Goal: Information Seeking & Learning: Learn about a topic

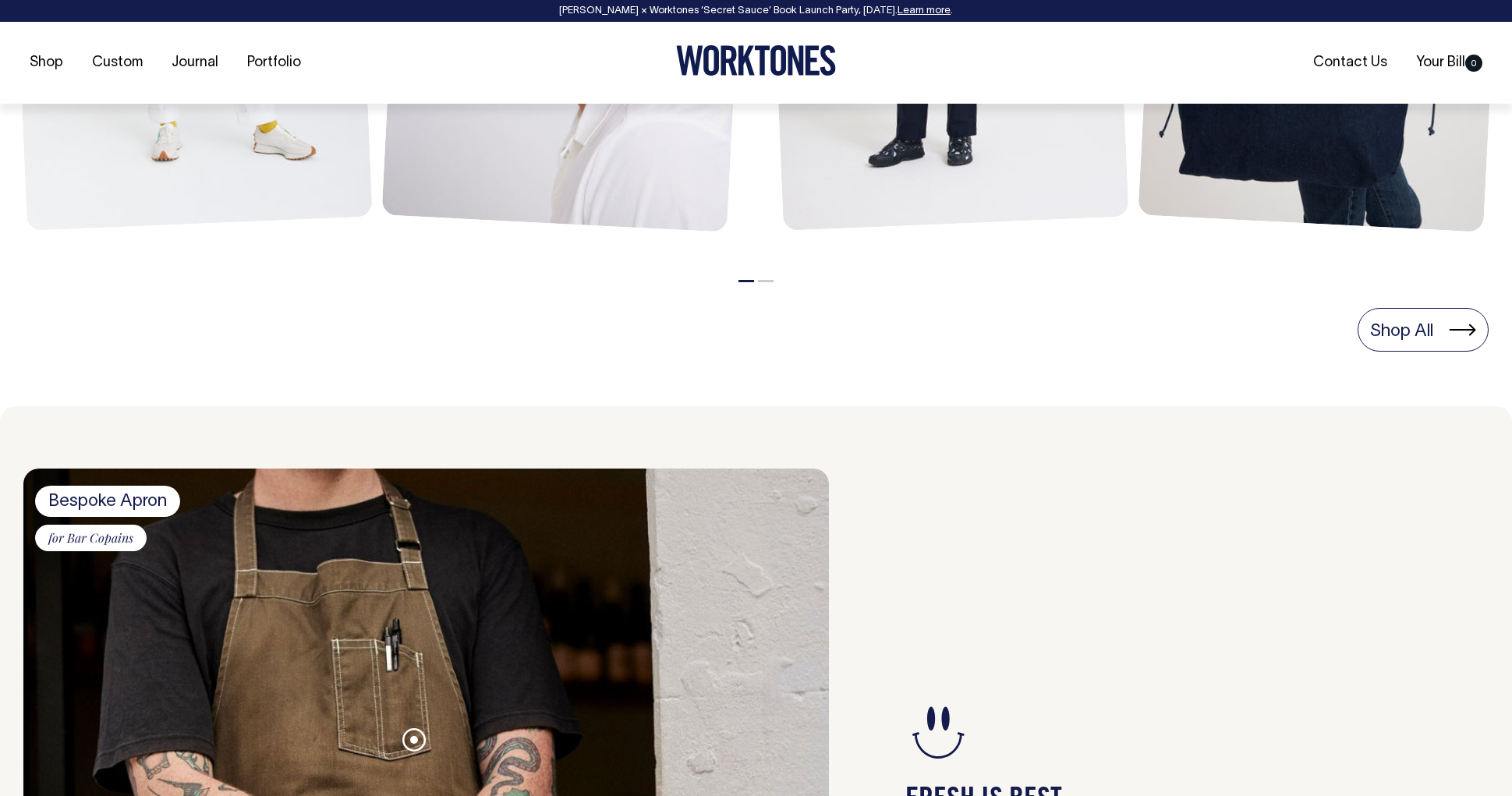
scroll to position [1106, 0]
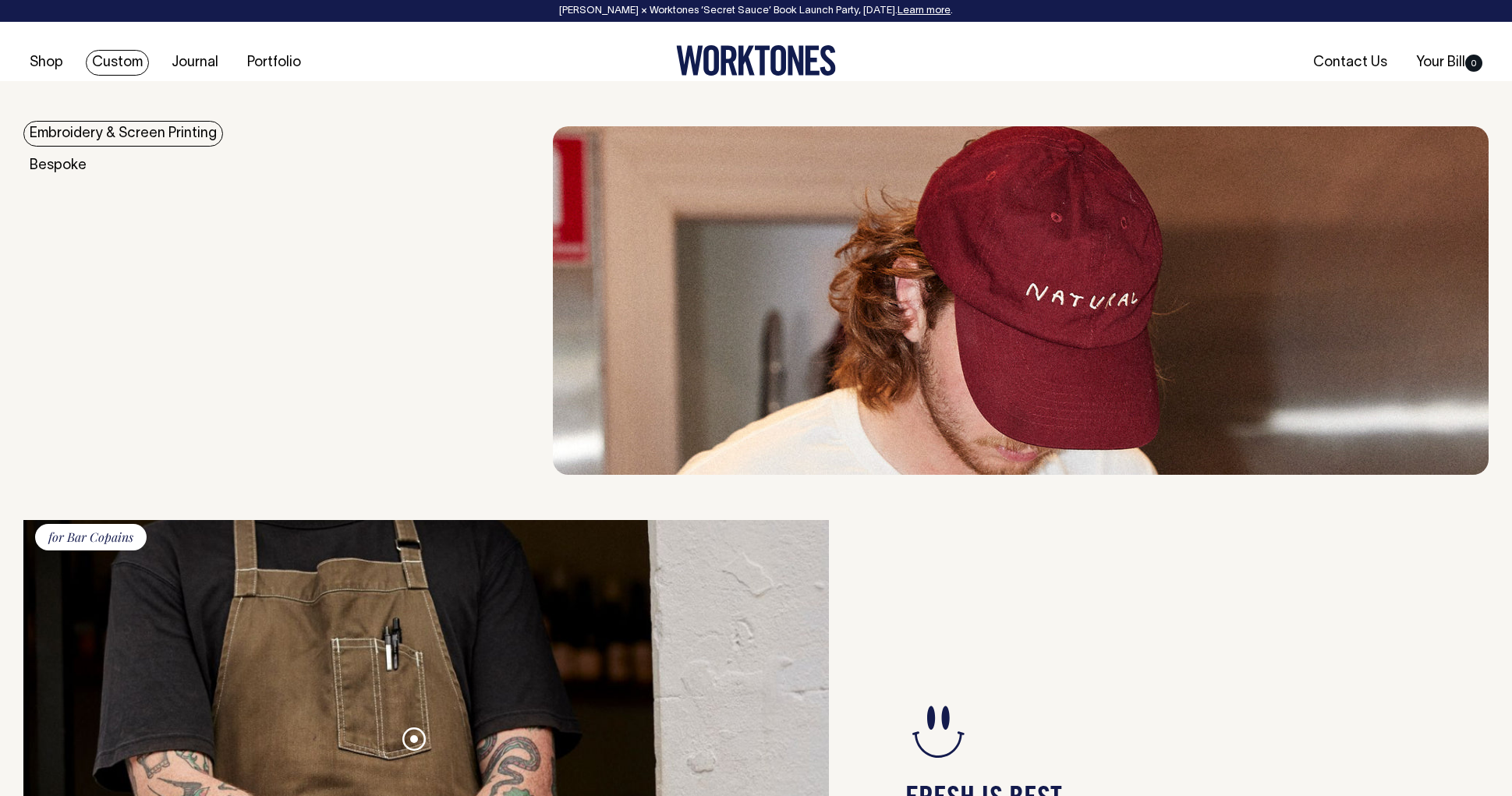
click at [119, 67] on link "Custom" at bounding box center [117, 63] width 63 height 26
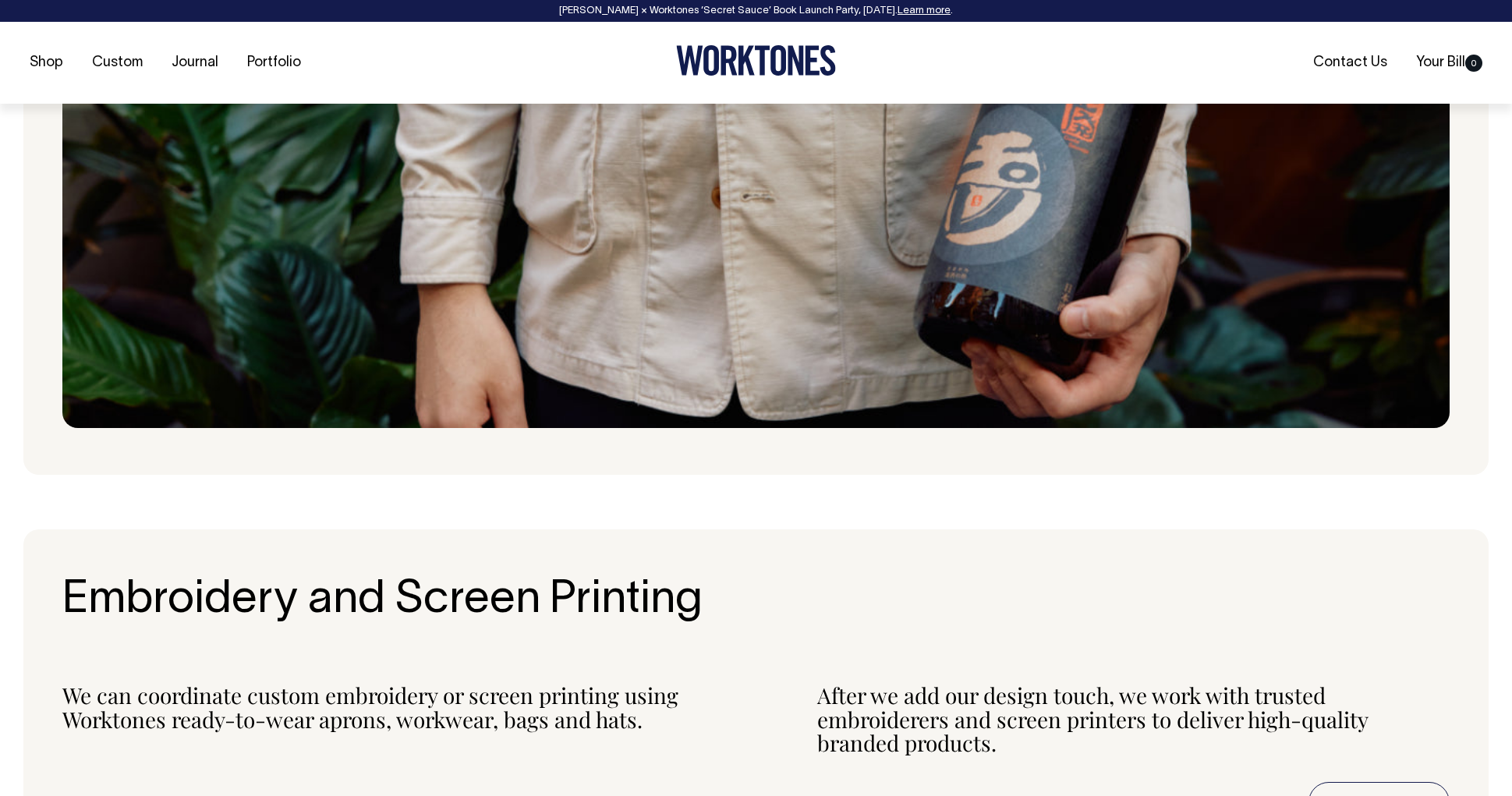
click at [730, 251] on img at bounding box center [756, 170] width 1387 height 516
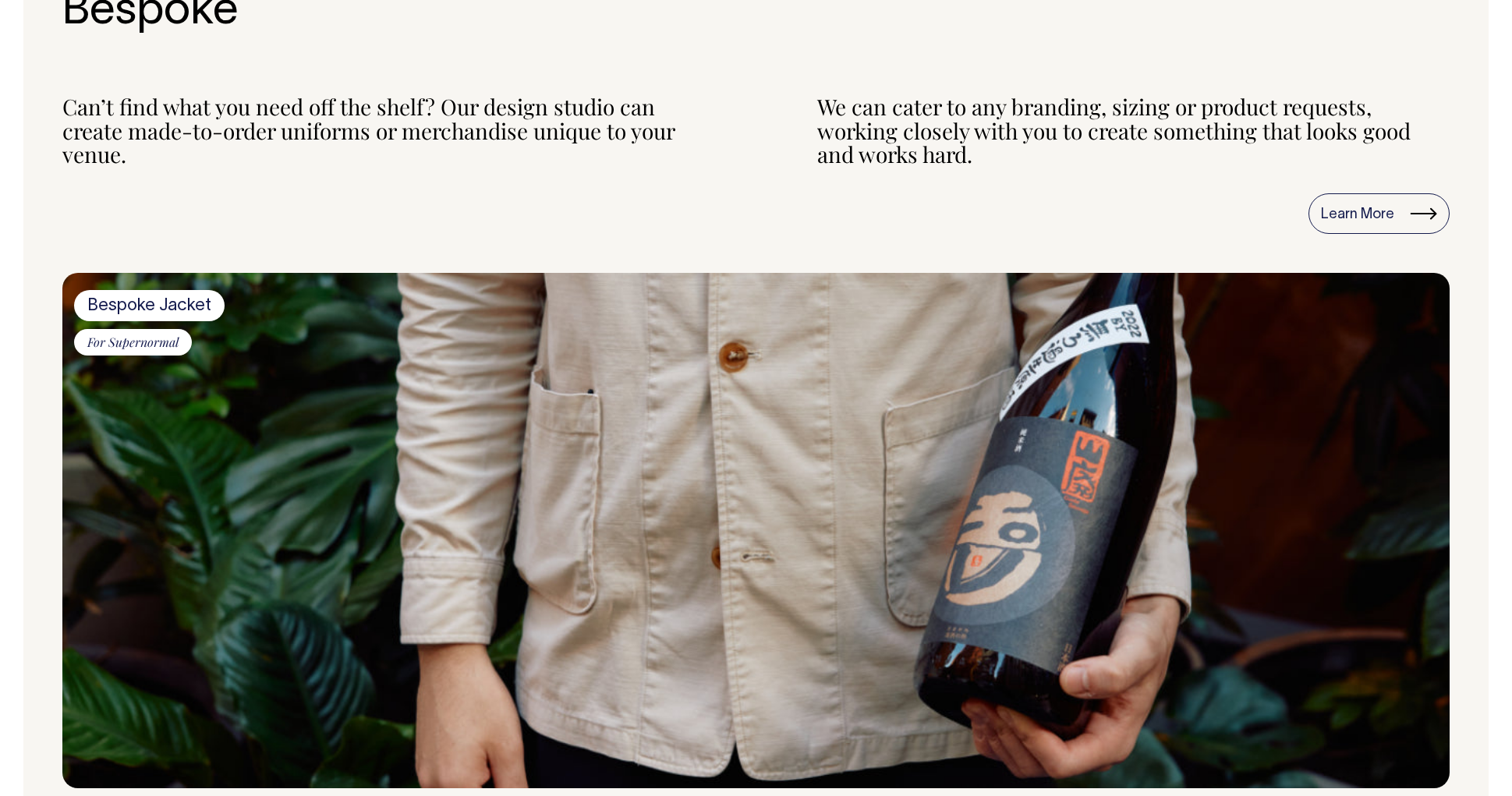
click at [168, 300] on span "Bespoke Jacket" at bounding box center [150, 306] width 151 height 31
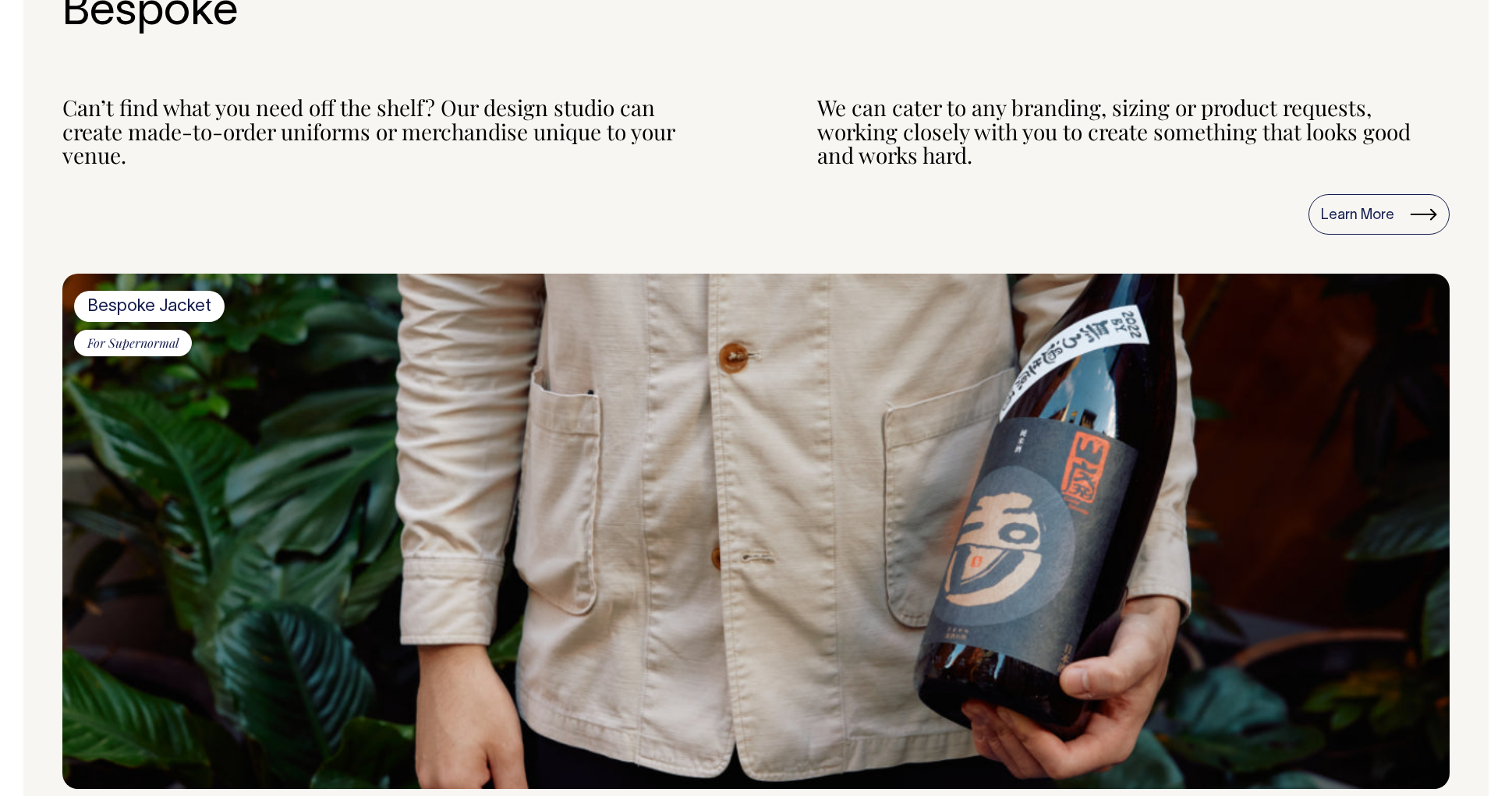
click at [167, 340] on span "For Supernormal" at bounding box center [133, 342] width 118 height 26
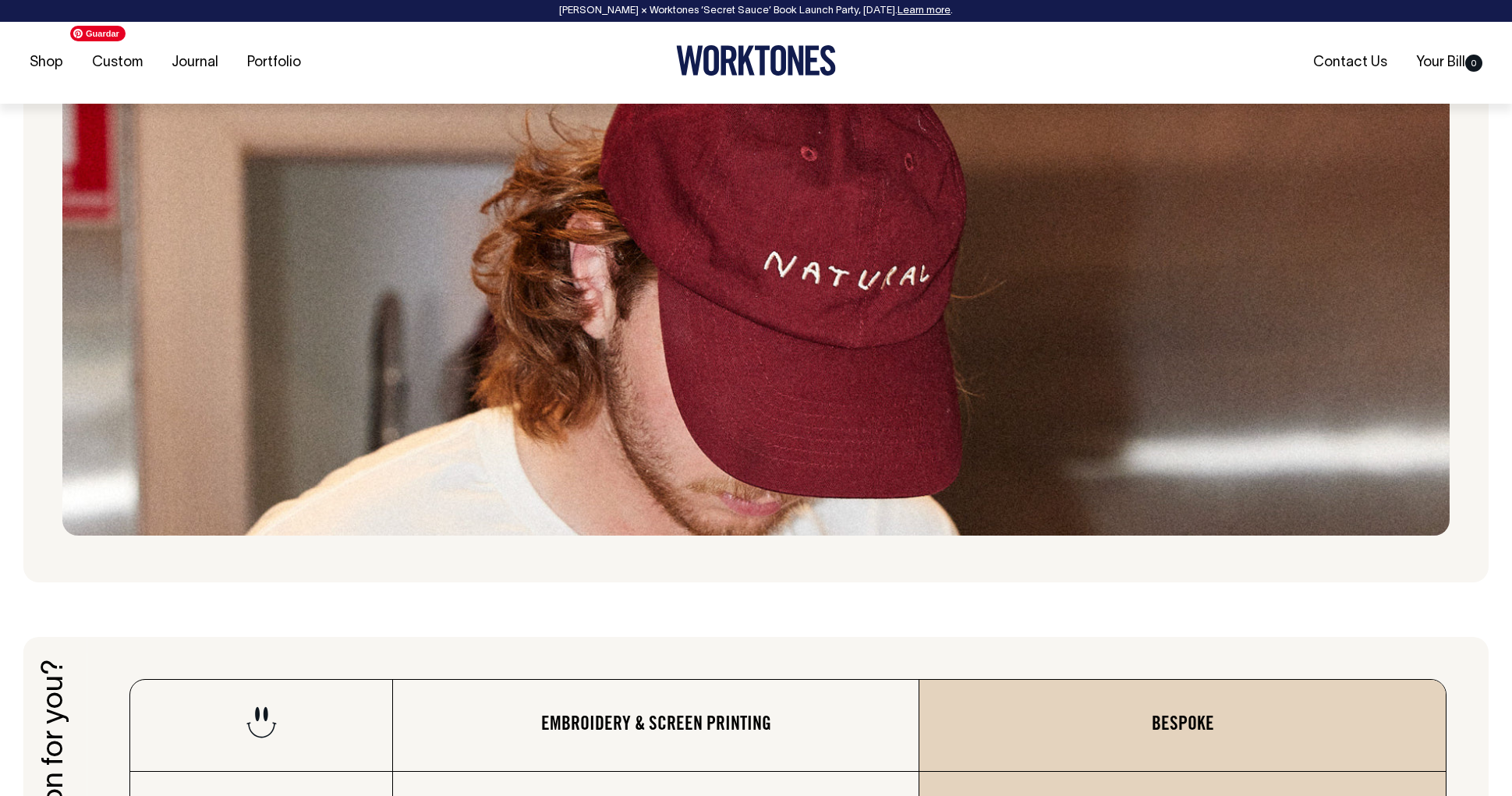
click at [708, 367] on img at bounding box center [756, 277] width 1387 height 517
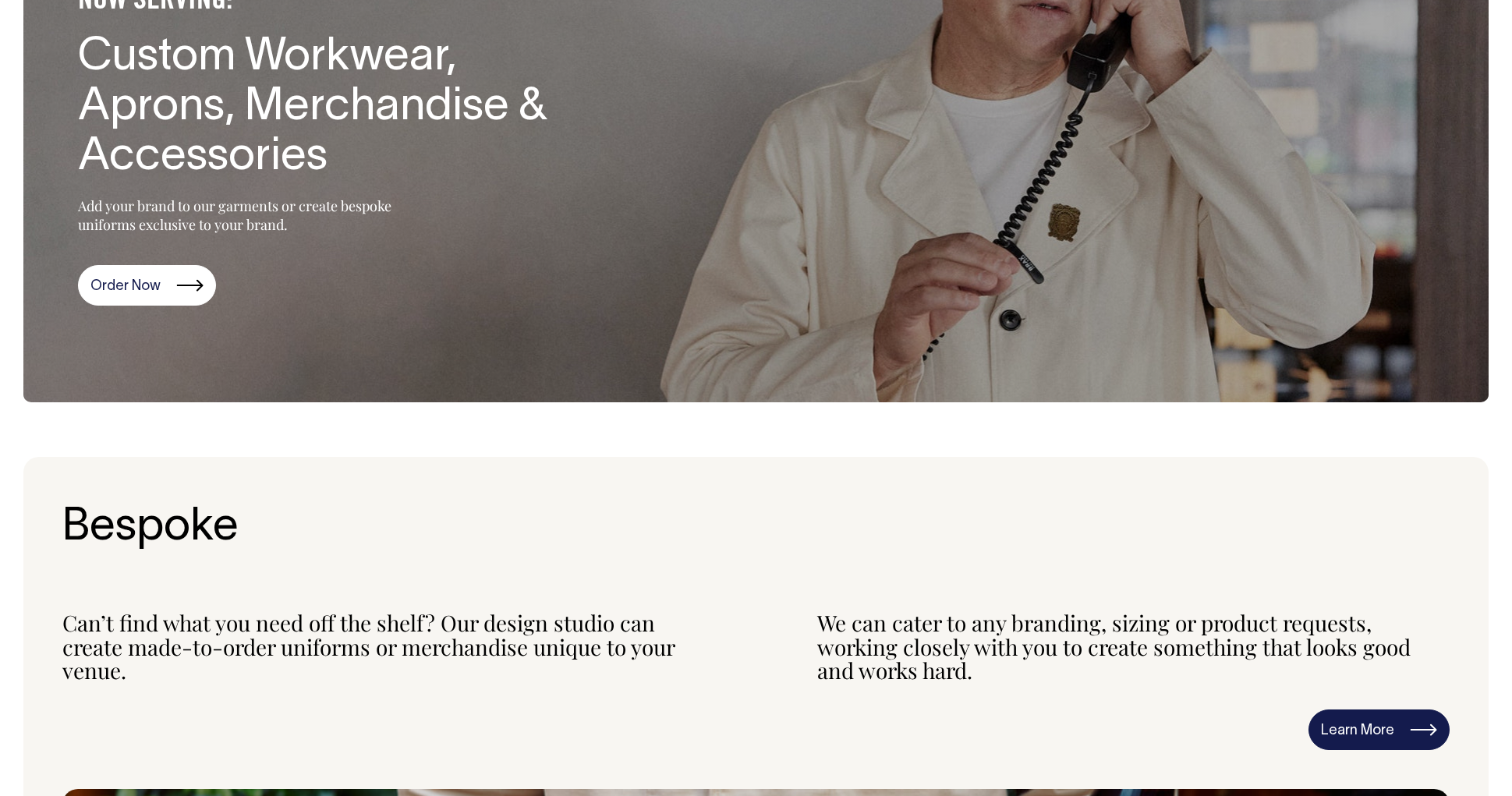
click at [1383, 720] on link "Learn More" at bounding box center [1379, 730] width 141 height 41
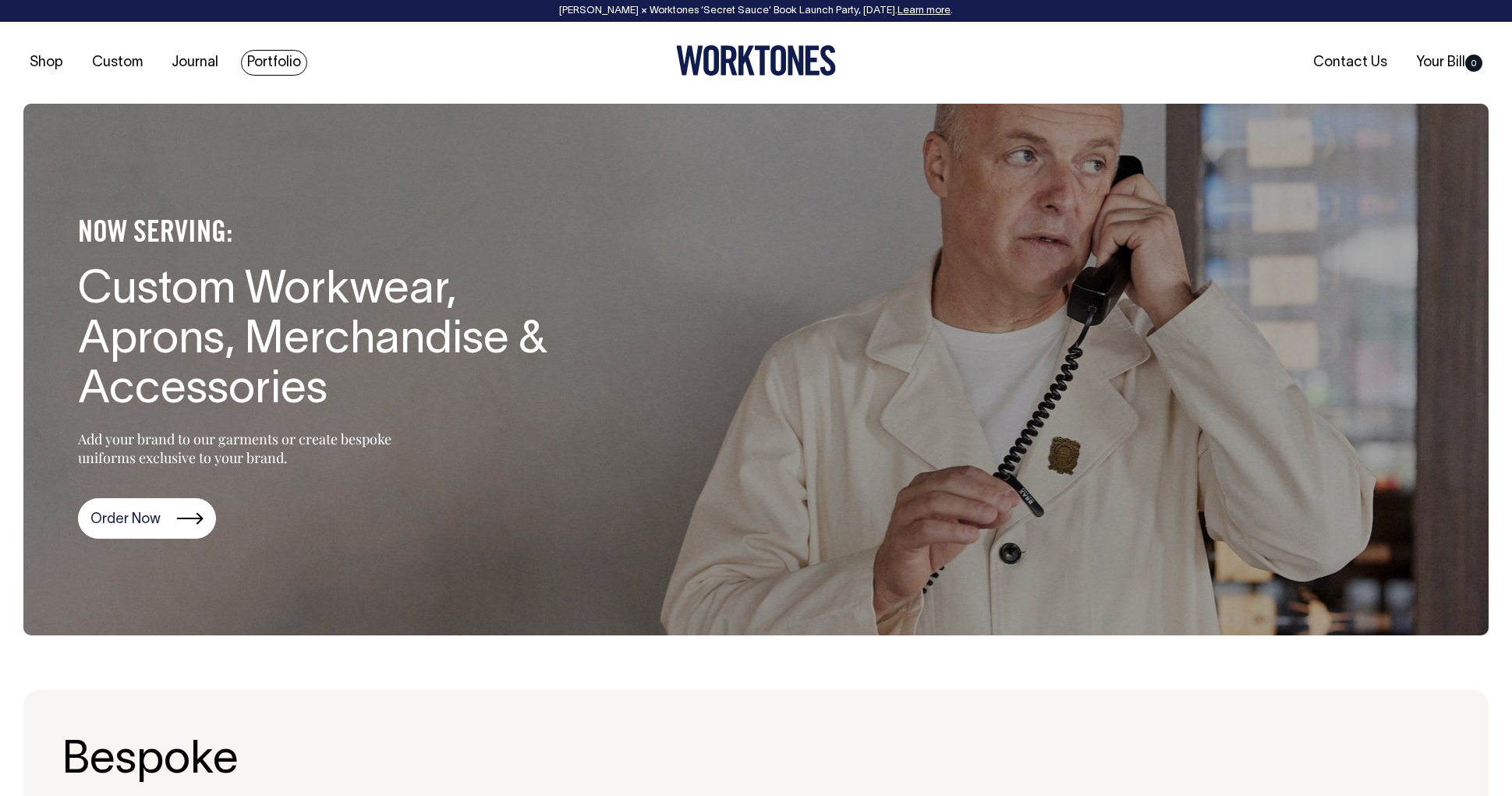
click at [282, 66] on link "Portfolio" at bounding box center [274, 63] width 67 height 26
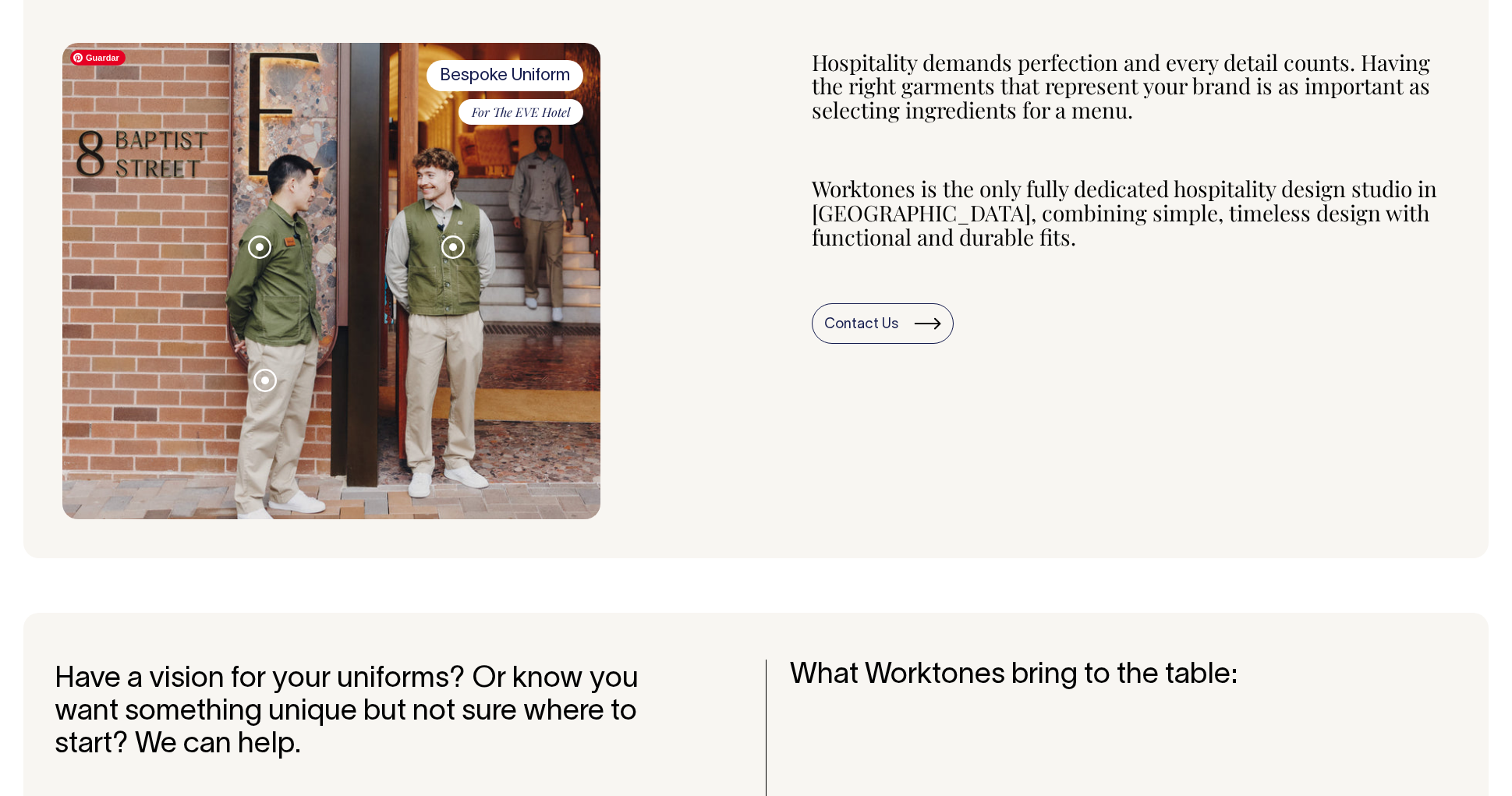
click at [437, 285] on img at bounding box center [331, 280] width 538 height 477
click at [521, 78] on span "Bespoke Uniform" at bounding box center [505, 75] width 157 height 31
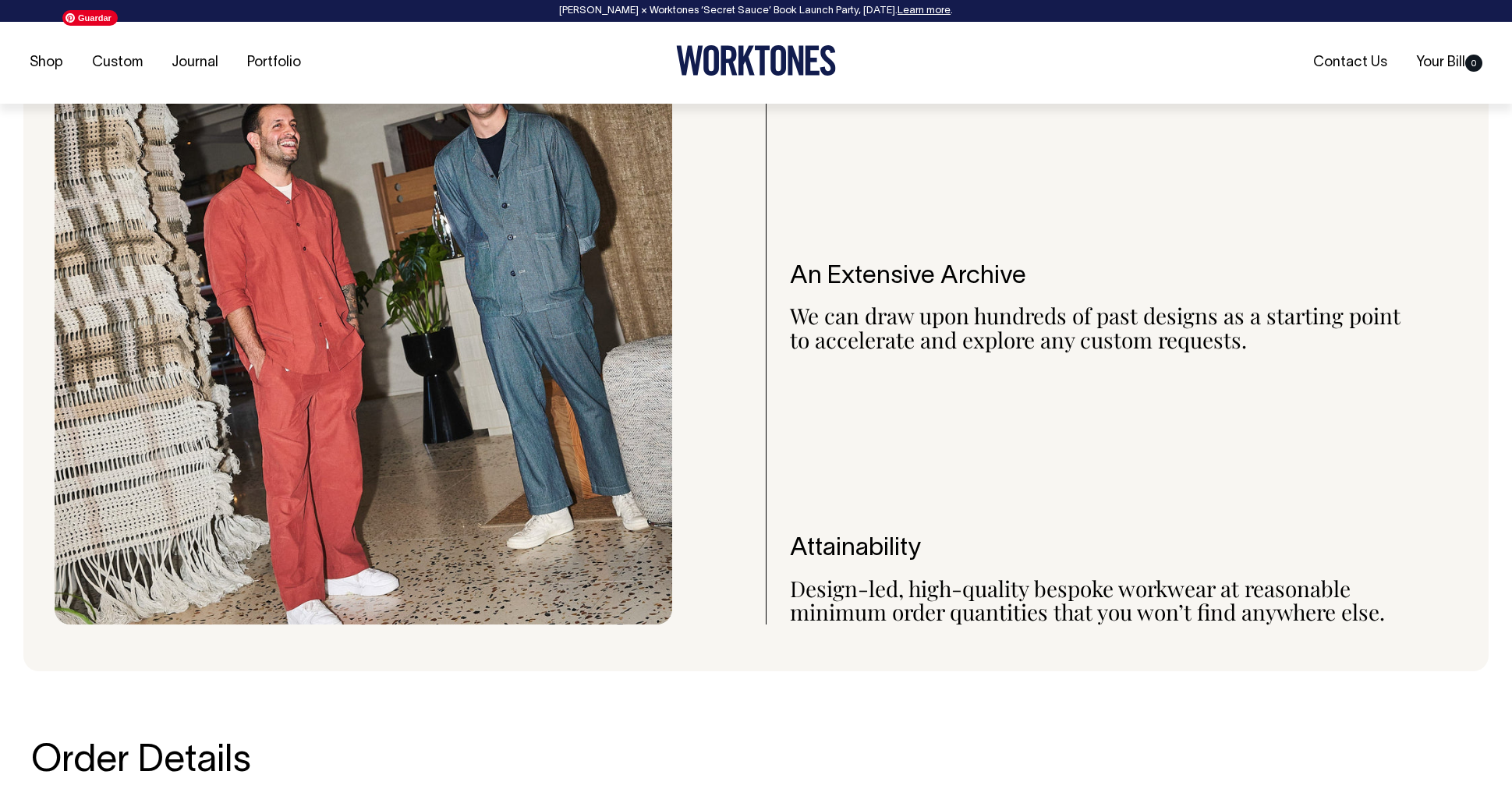
click at [557, 247] on img at bounding box center [363, 313] width 618 height 622
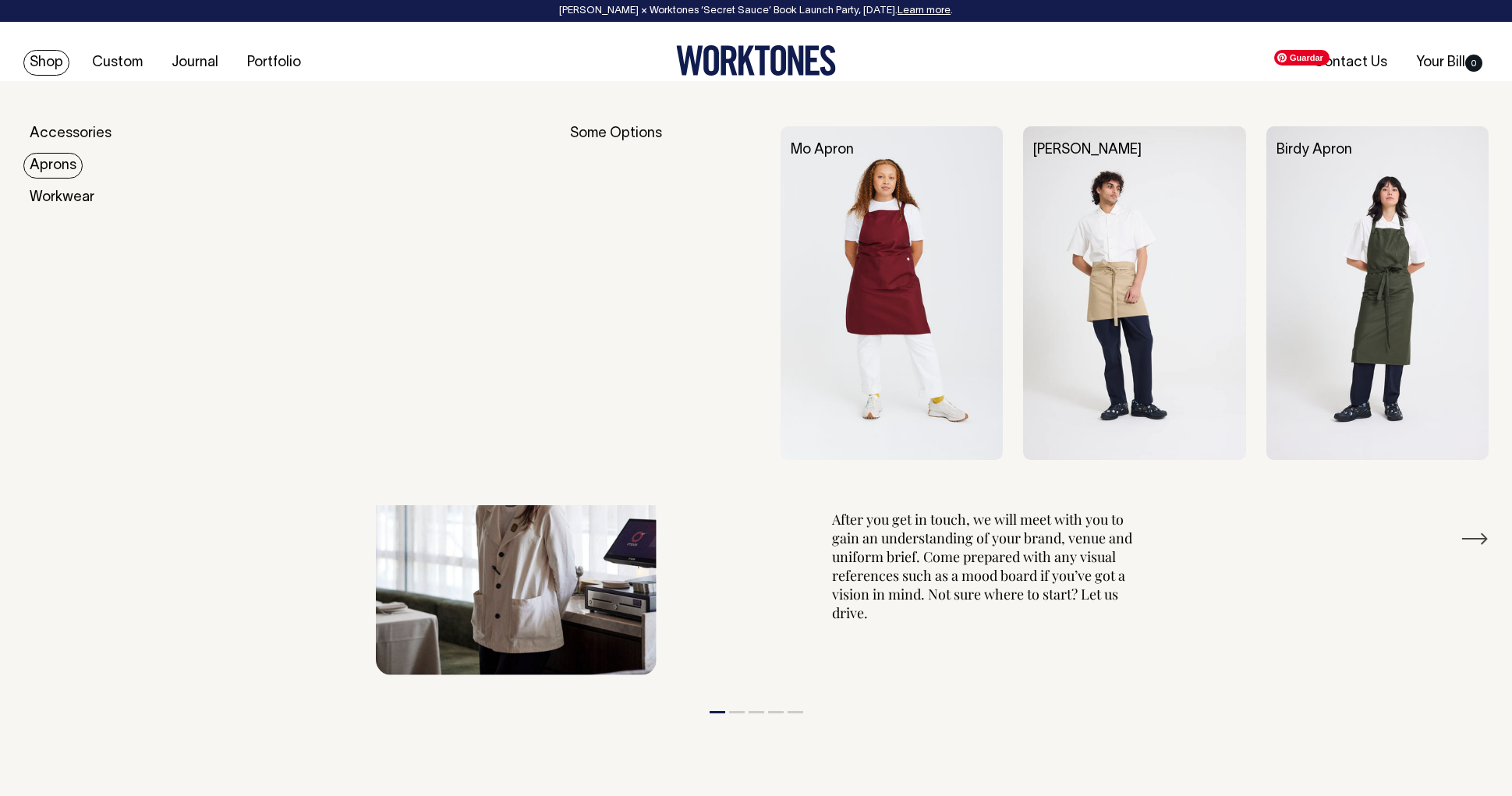
scroll to position [2887, 0]
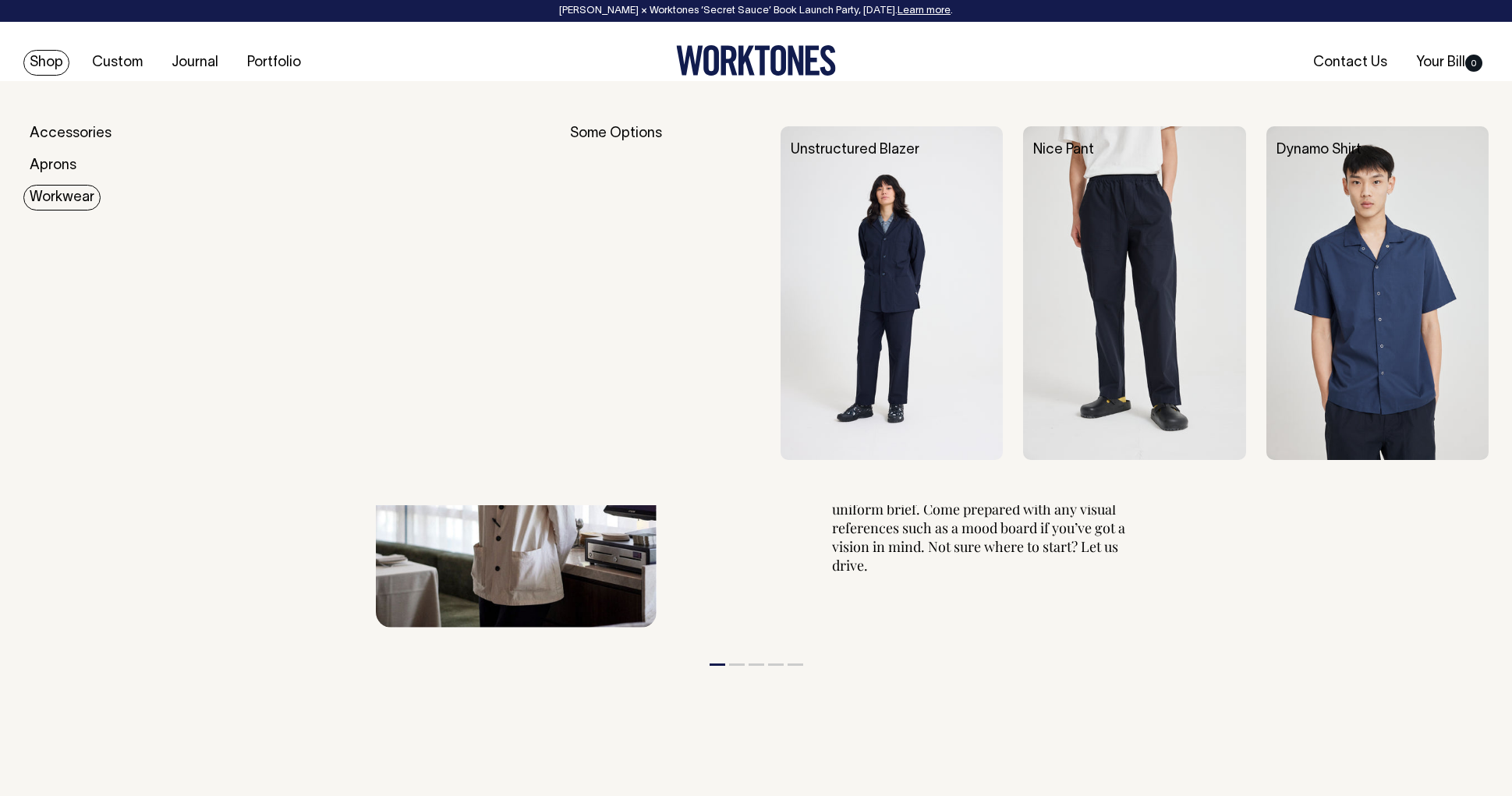
click at [61, 192] on link "Workwear" at bounding box center [62, 197] width 77 height 26
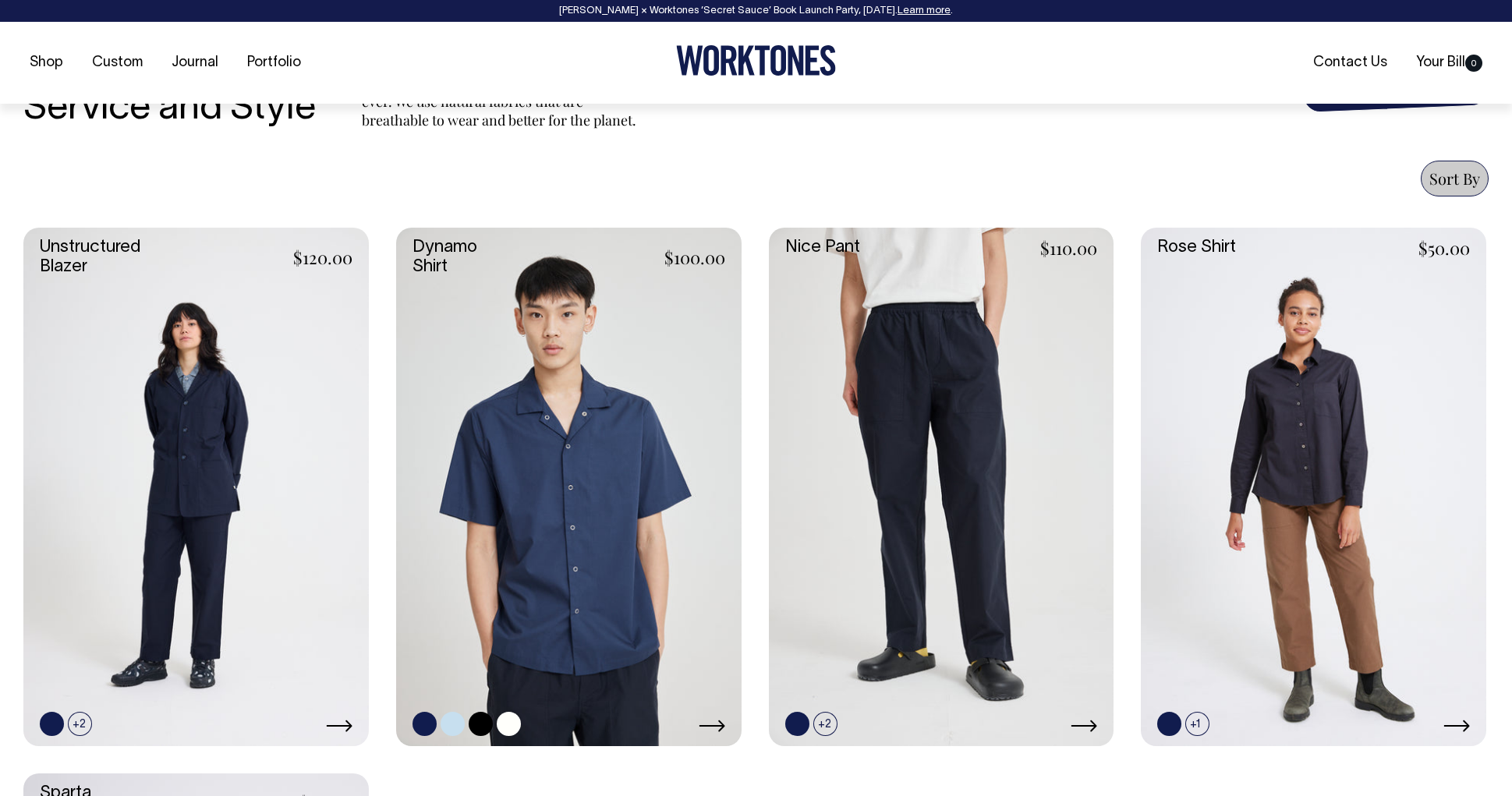
click at [588, 457] on link at bounding box center [569, 486] width 345 height 517
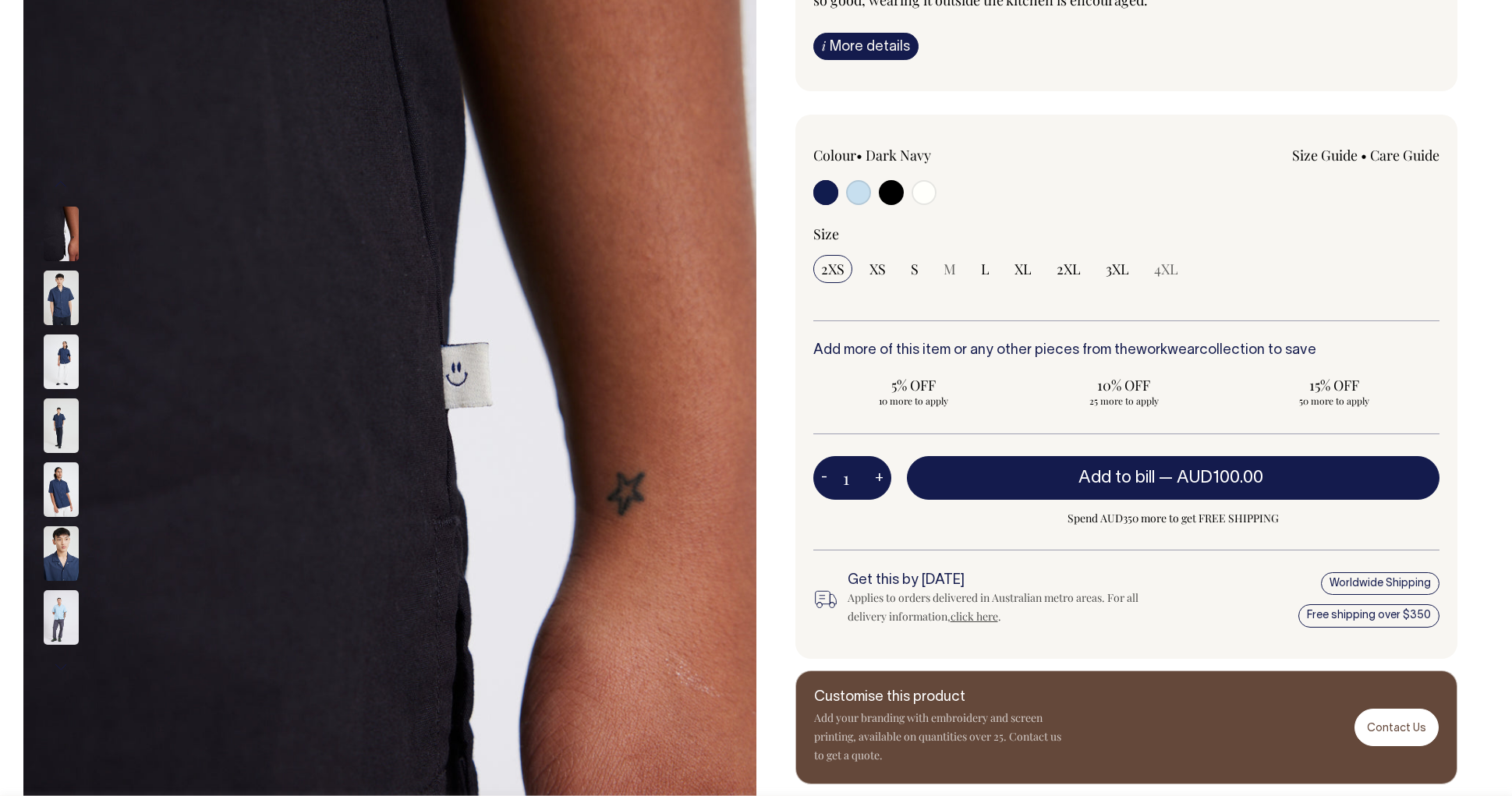
scroll to position [227, 0]
click at [63, 498] on img at bounding box center [61, 489] width 35 height 54
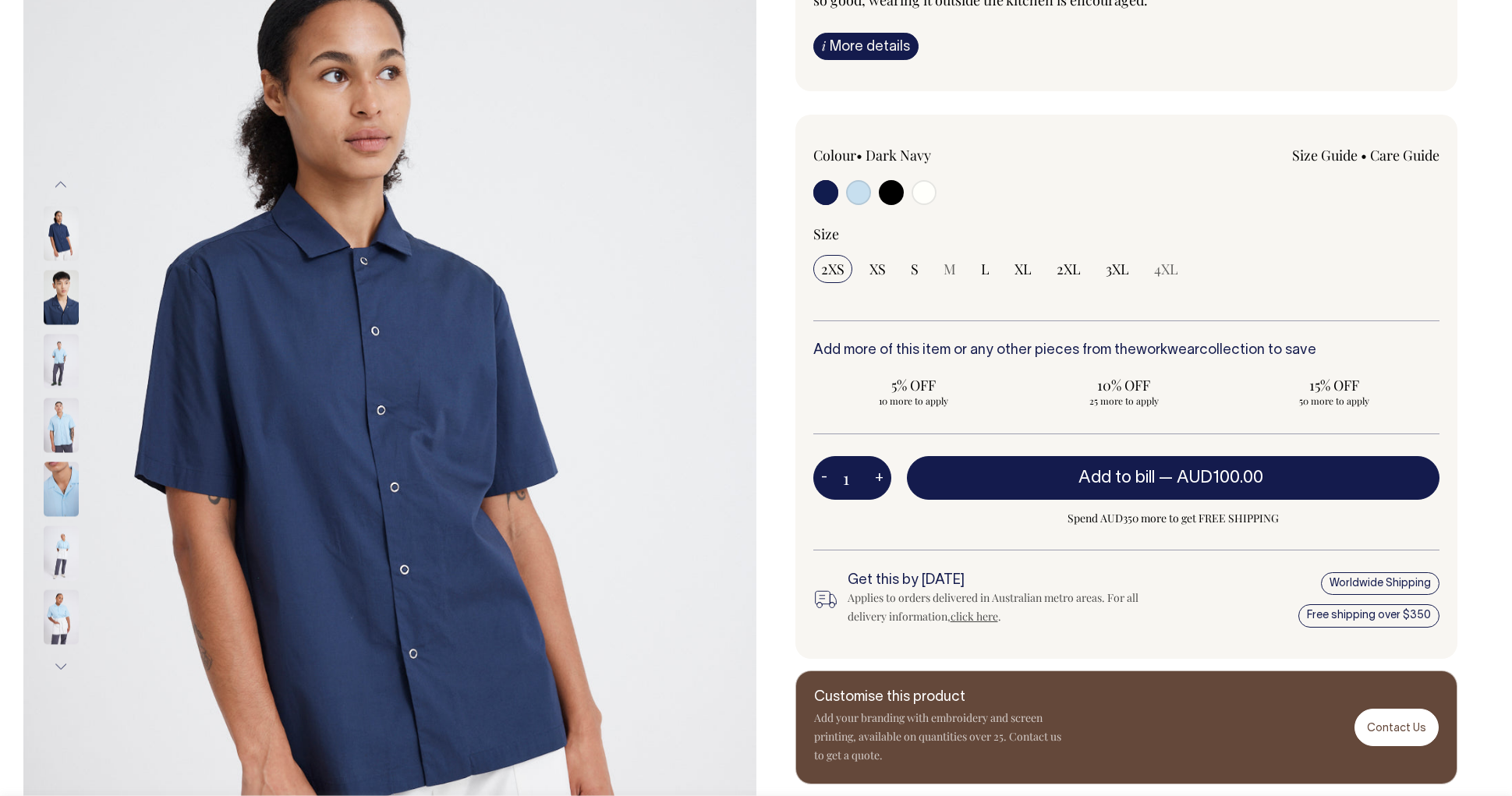
click at [55, 438] on img at bounding box center [61, 426] width 35 height 54
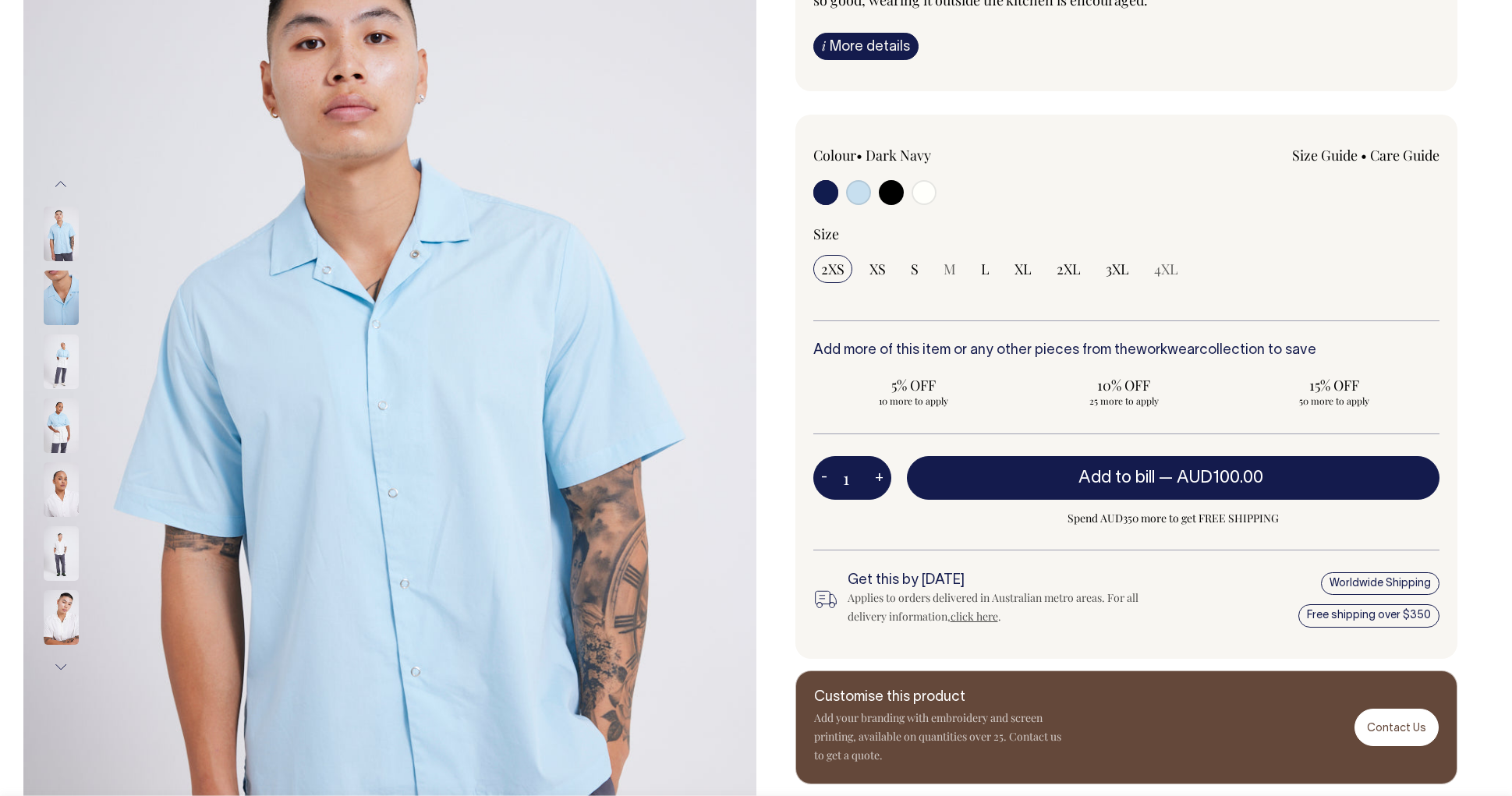
click at [60, 432] on img at bounding box center [61, 426] width 35 height 54
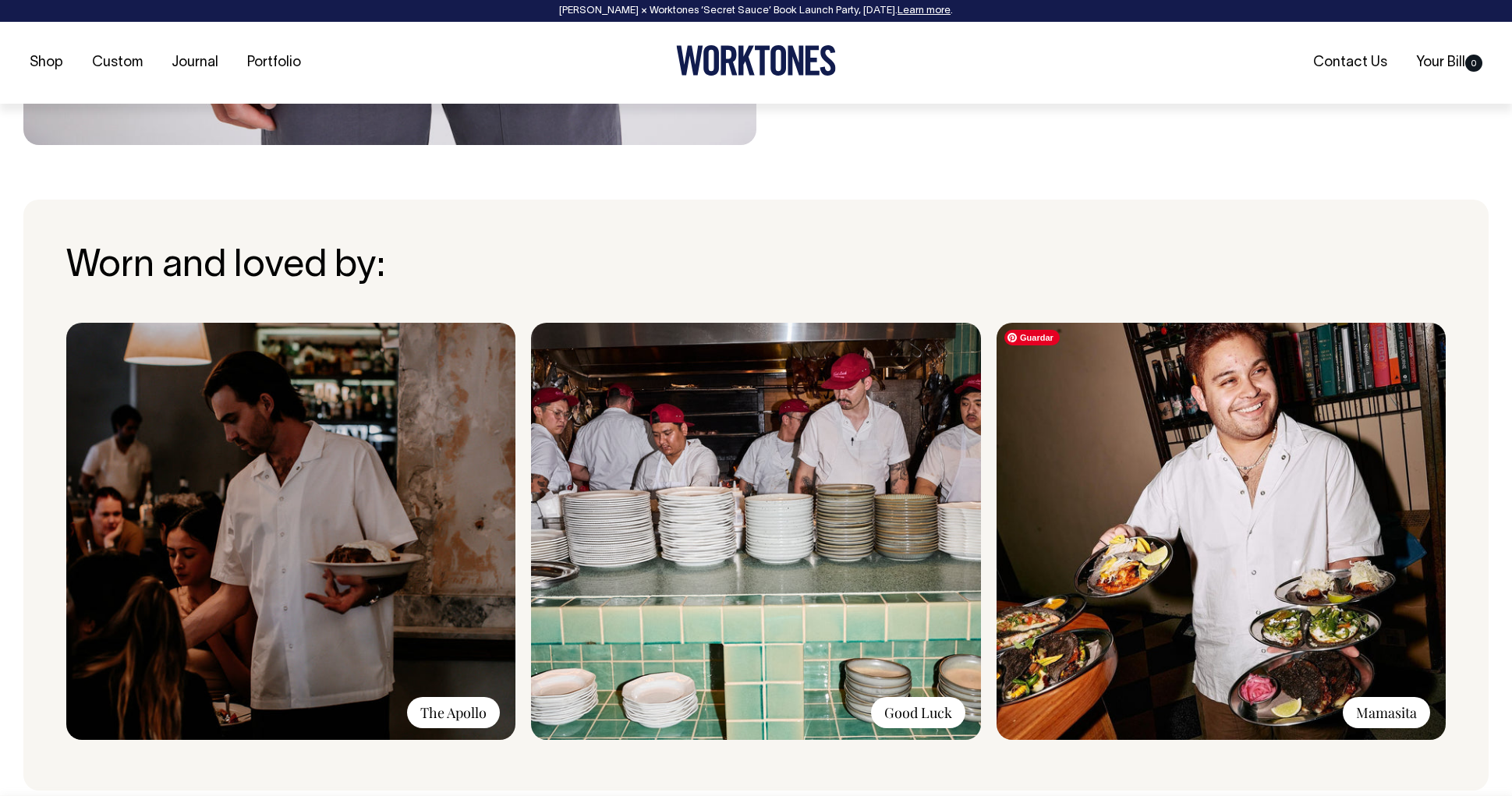
scroll to position [1059, 0]
click at [415, 471] on img at bounding box center [291, 530] width 449 height 417
click at [469, 705] on div "The Apollo" at bounding box center [454, 712] width 93 height 31
drag, startPoint x: 374, startPoint y: 489, endPoint x: 326, endPoint y: 466, distance: 53.2
click at [374, 489] on img at bounding box center [291, 530] width 449 height 417
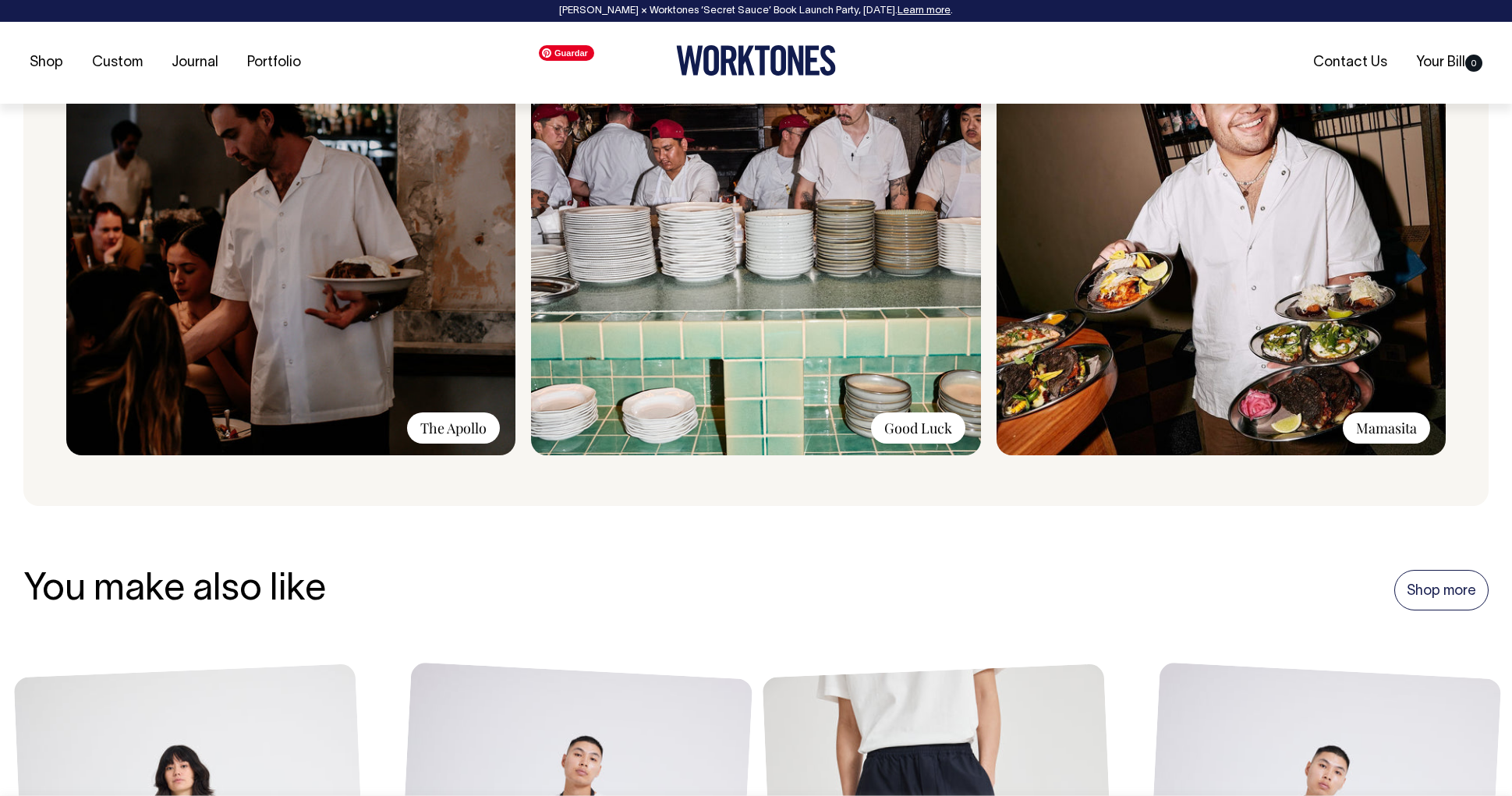
click at [814, 364] on img at bounding box center [756, 247] width 449 height 417
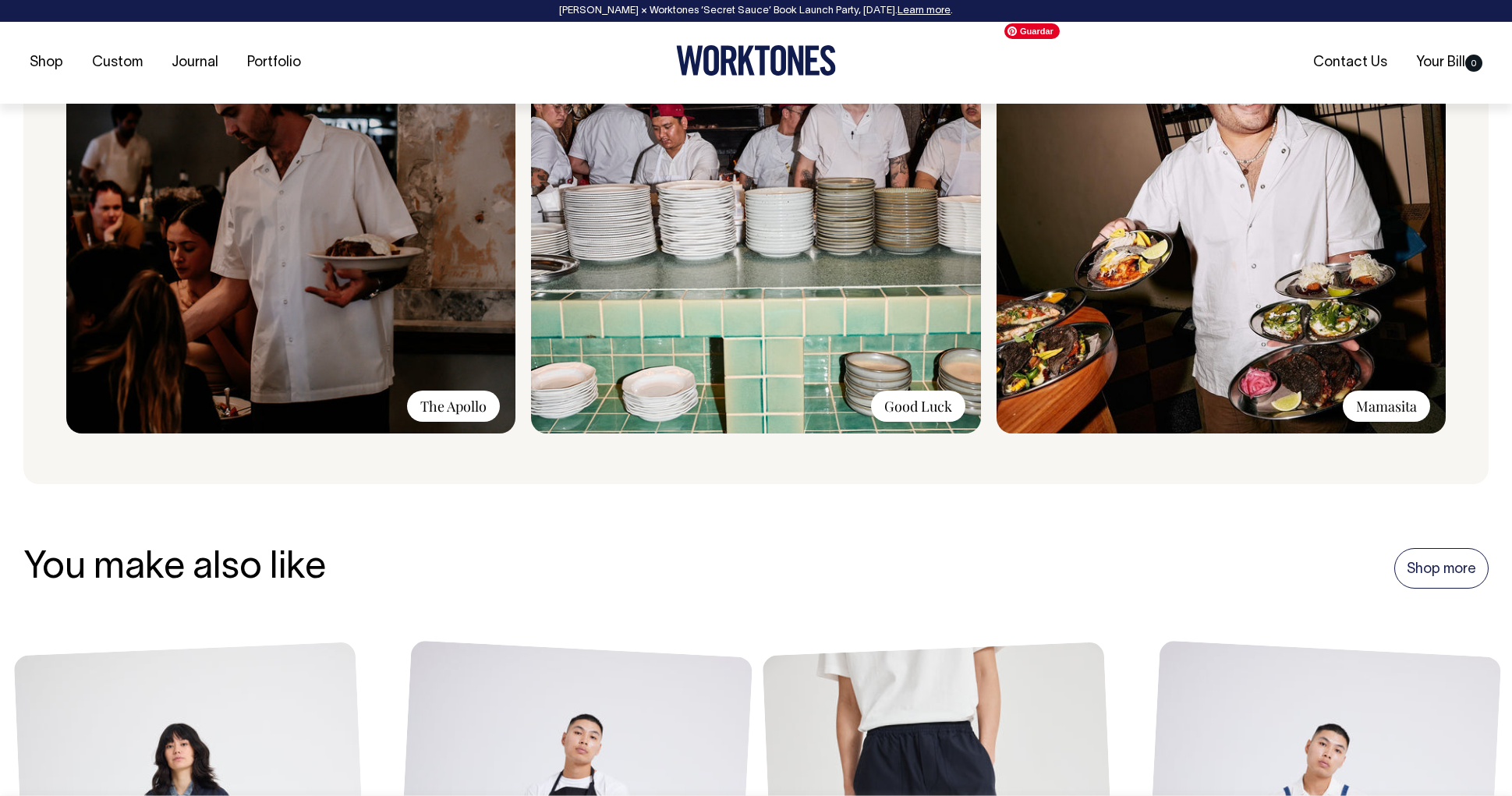
click at [1088, 344] on img at bounding box center [1221, 224] width 449 height 417
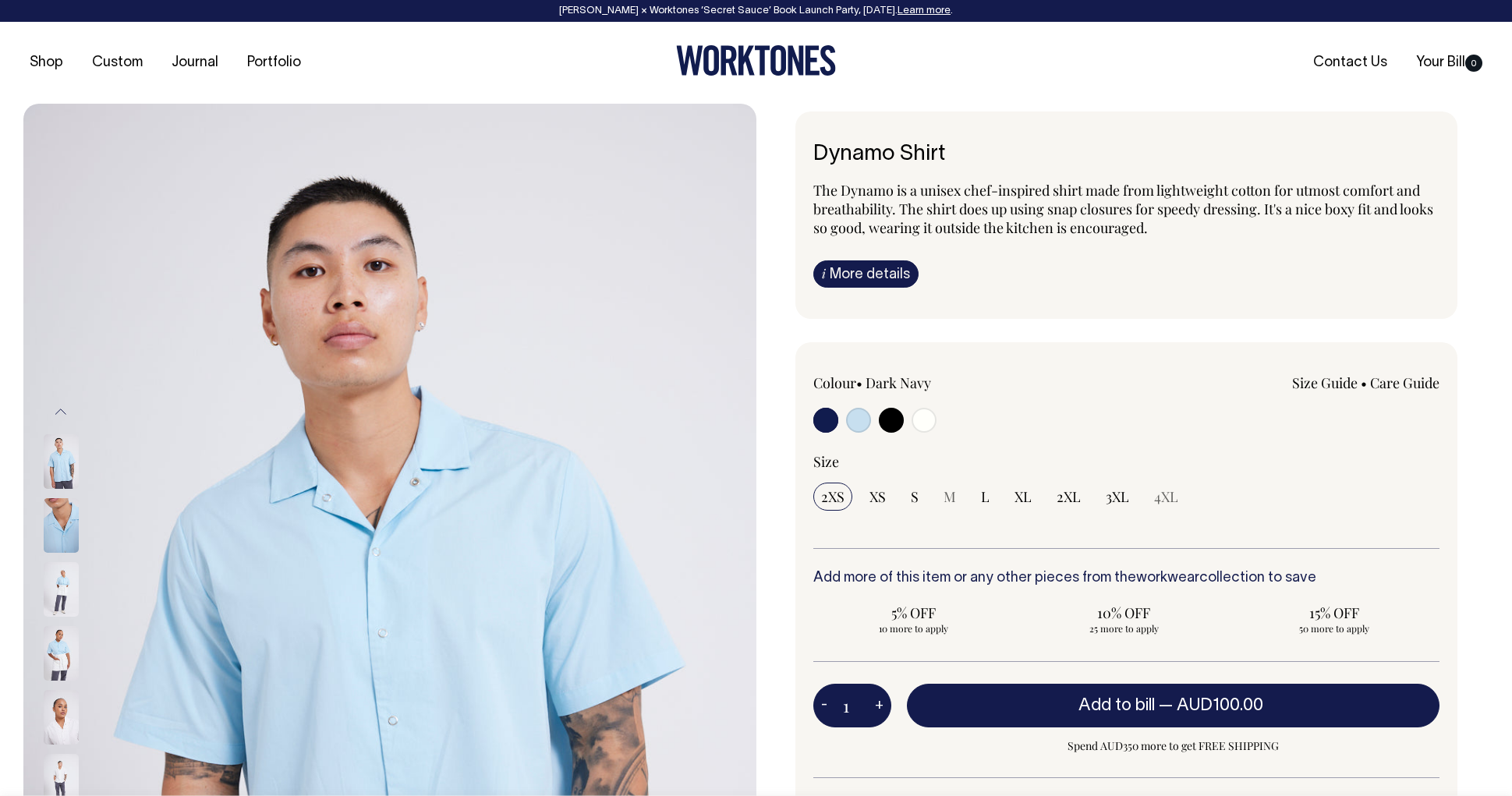
scroll to position [0, 0]
click at [290, 62] on link "Portfolio" at bounding box center [274, 63] width 67 height 26
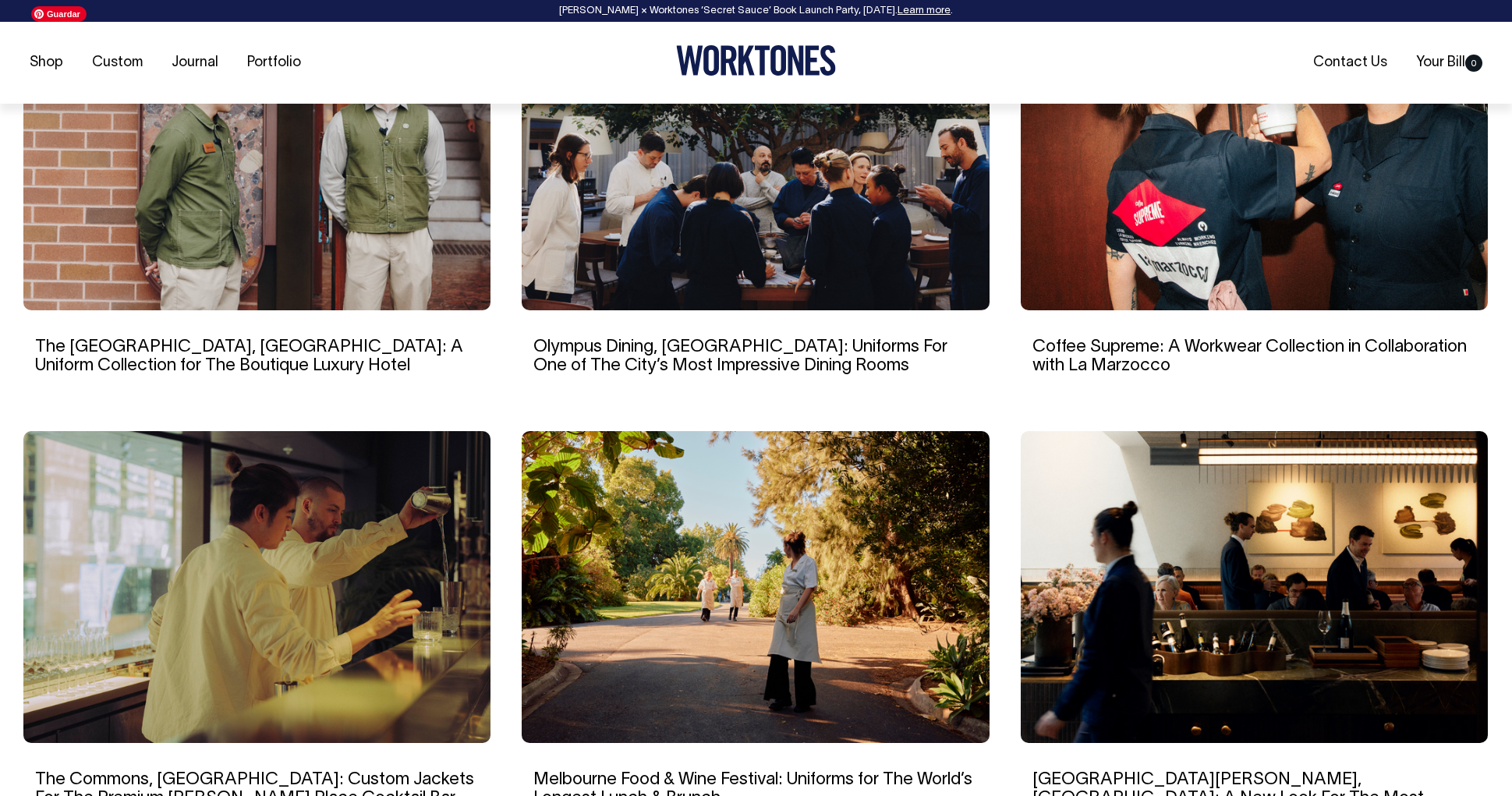
scroll to position [1118, 0]
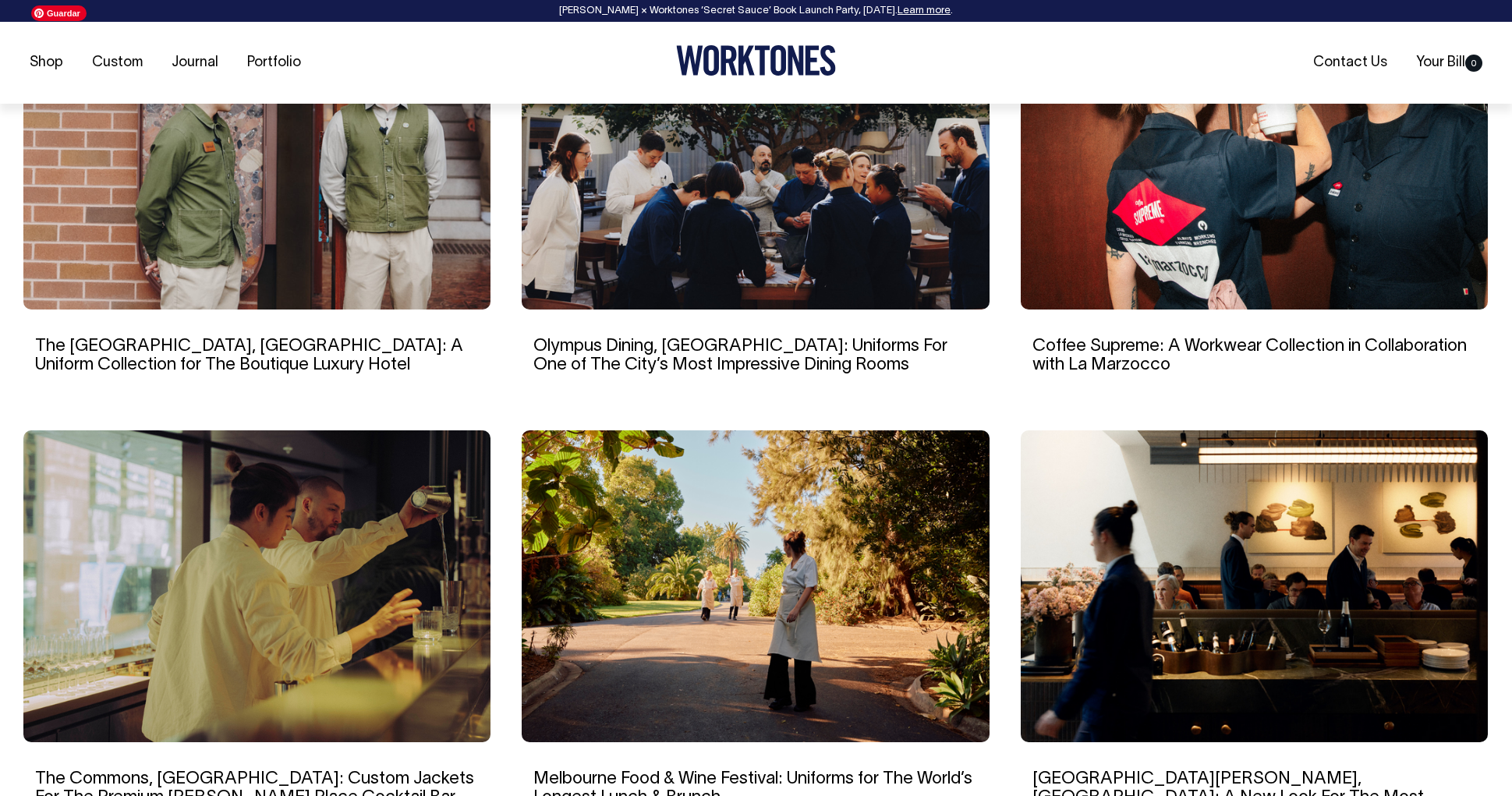
click at [327, 287] on img at bounding box center [256, 154] width 467 height 311
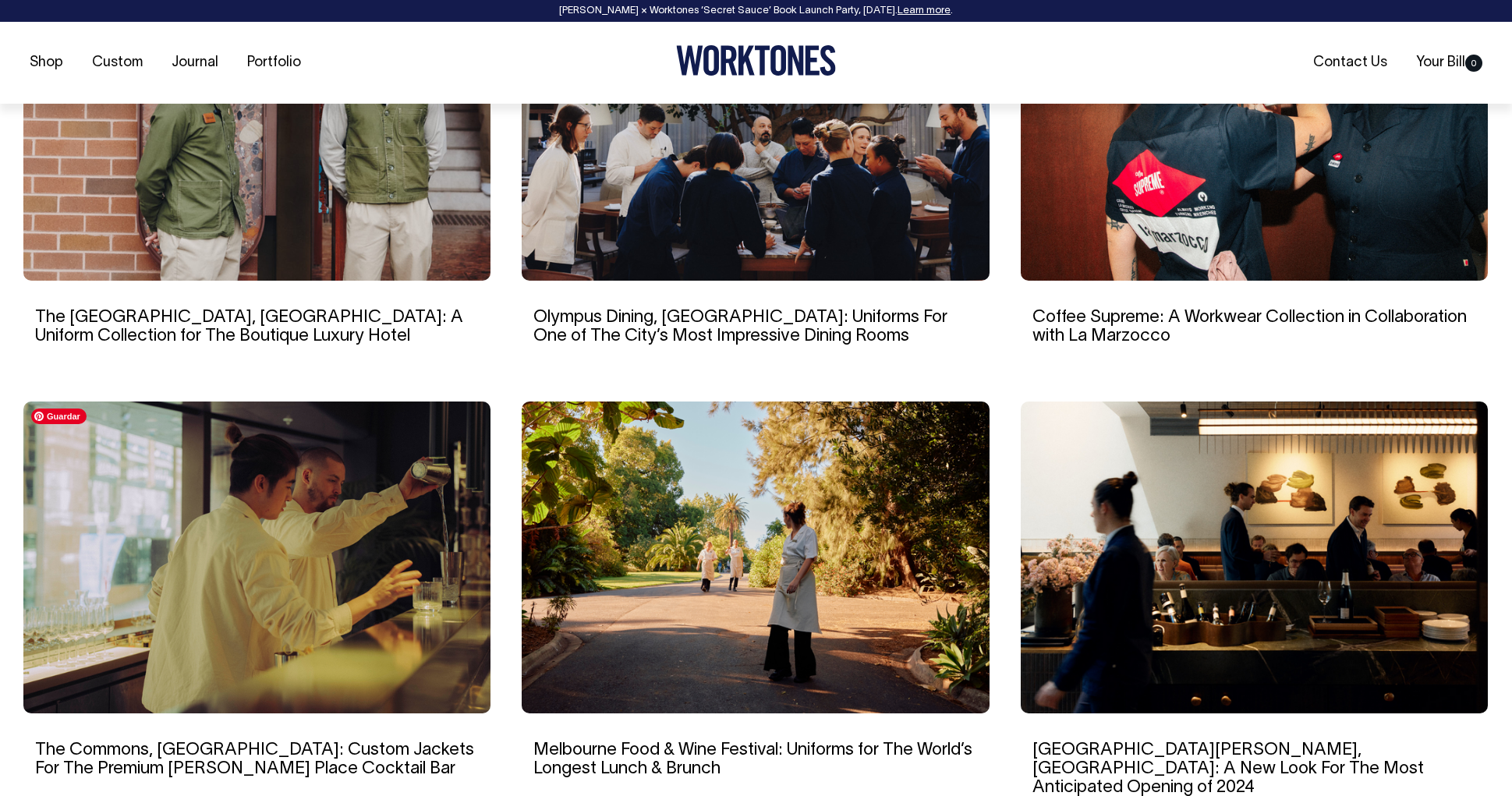
click at [391, 535] on img at bounding box center [256, 557] width 467 height 311
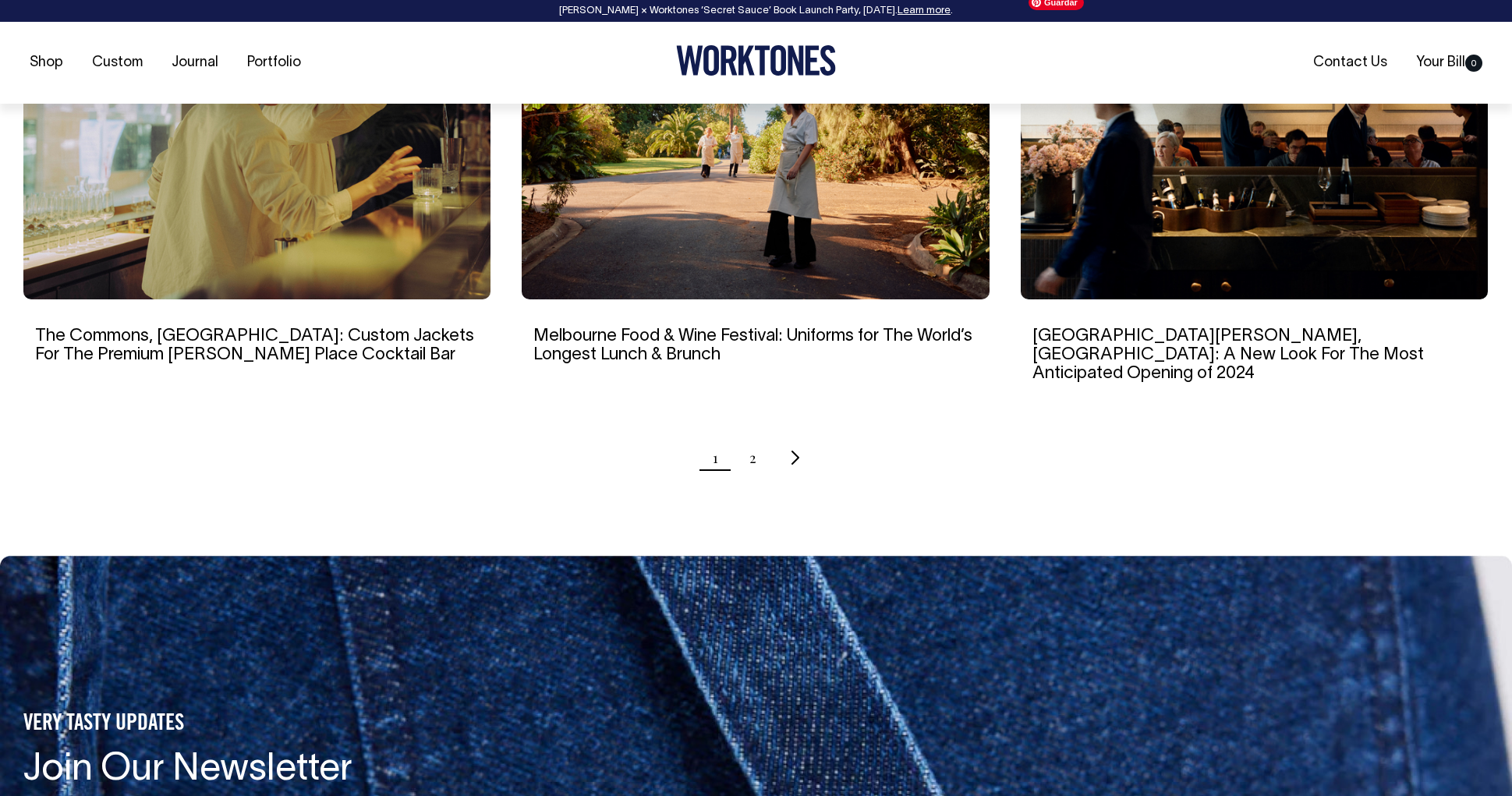
click at [1237, 224] on img at bounding box center [1254, 143] width 467 height 311
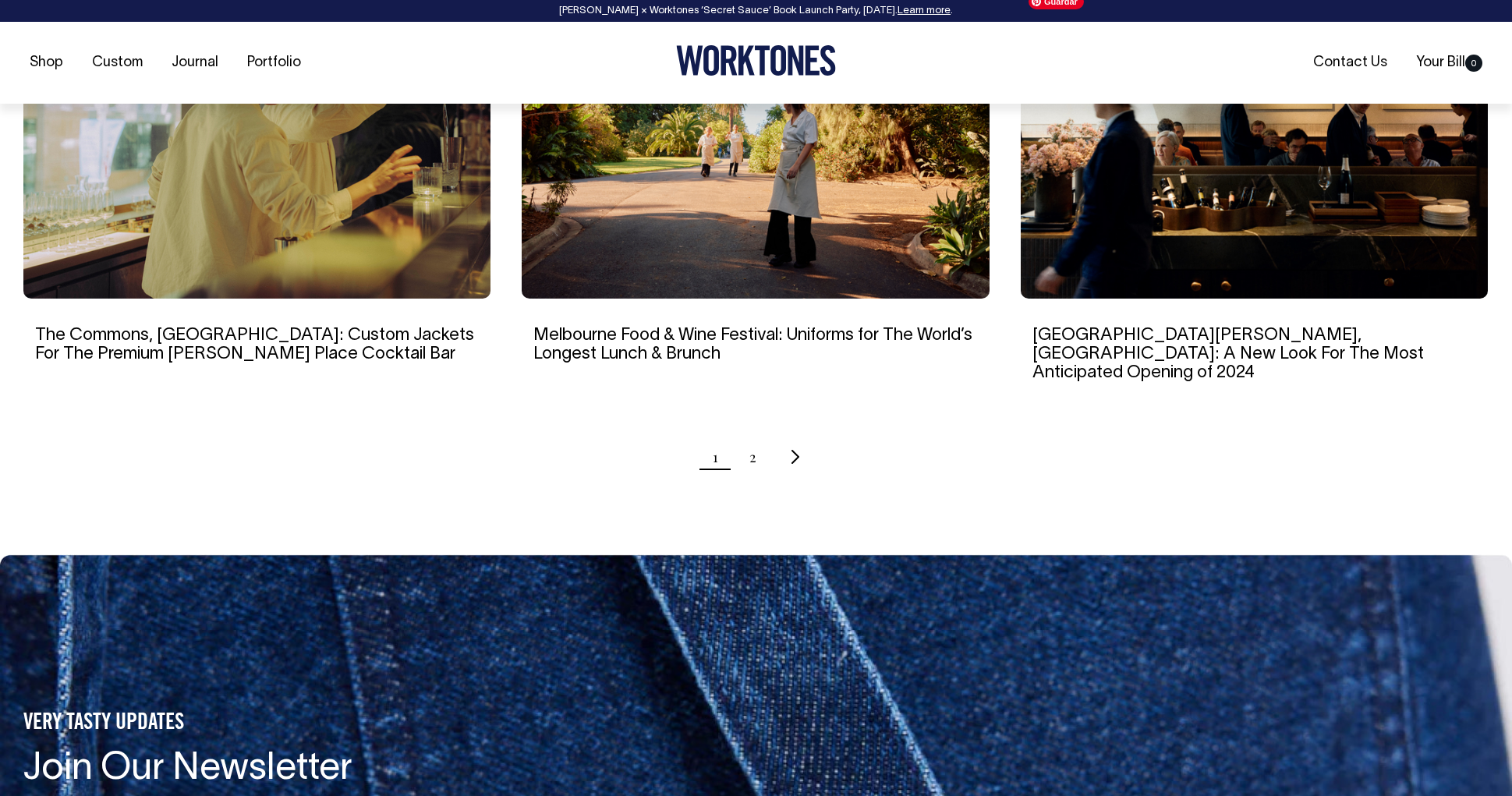
scroll to position [1563, 0]
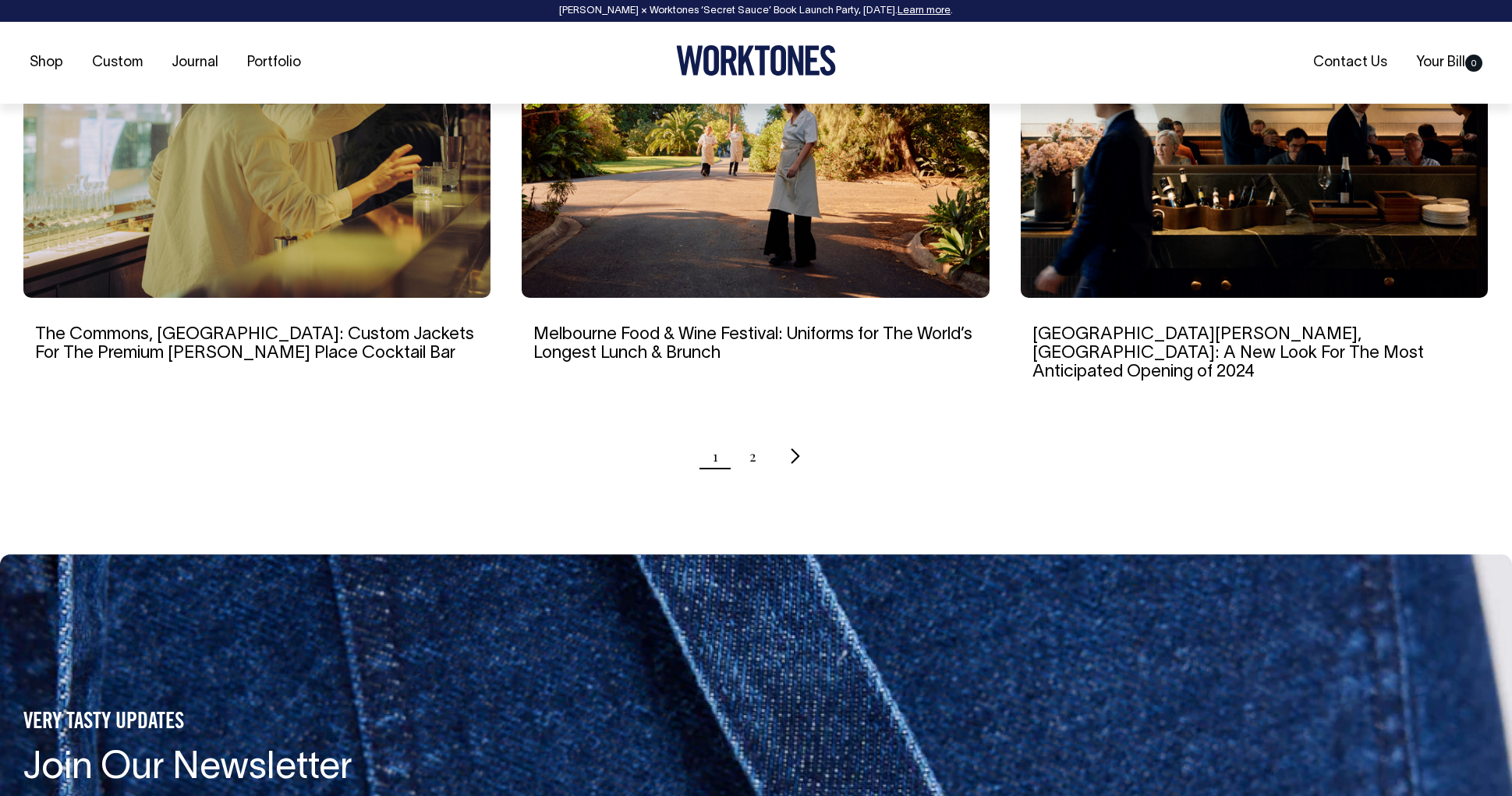
click at [794, 449] on icon "Next page" at bounding box center [795, 457] width 10 height 16
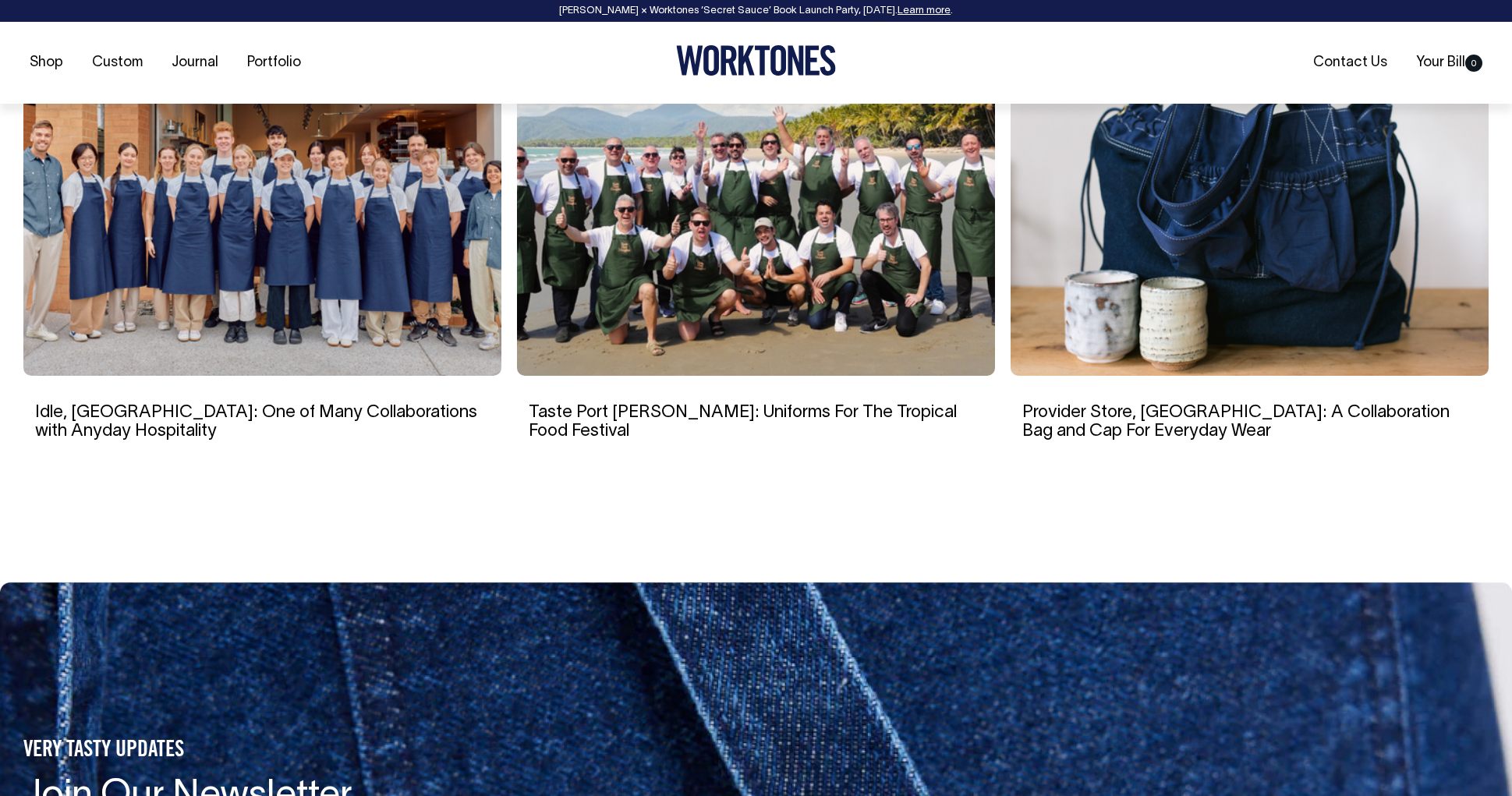
scroll to position [8890, 0]
click at [1185, 225] on img at bounding box center [1250, 226] width 478 height 296
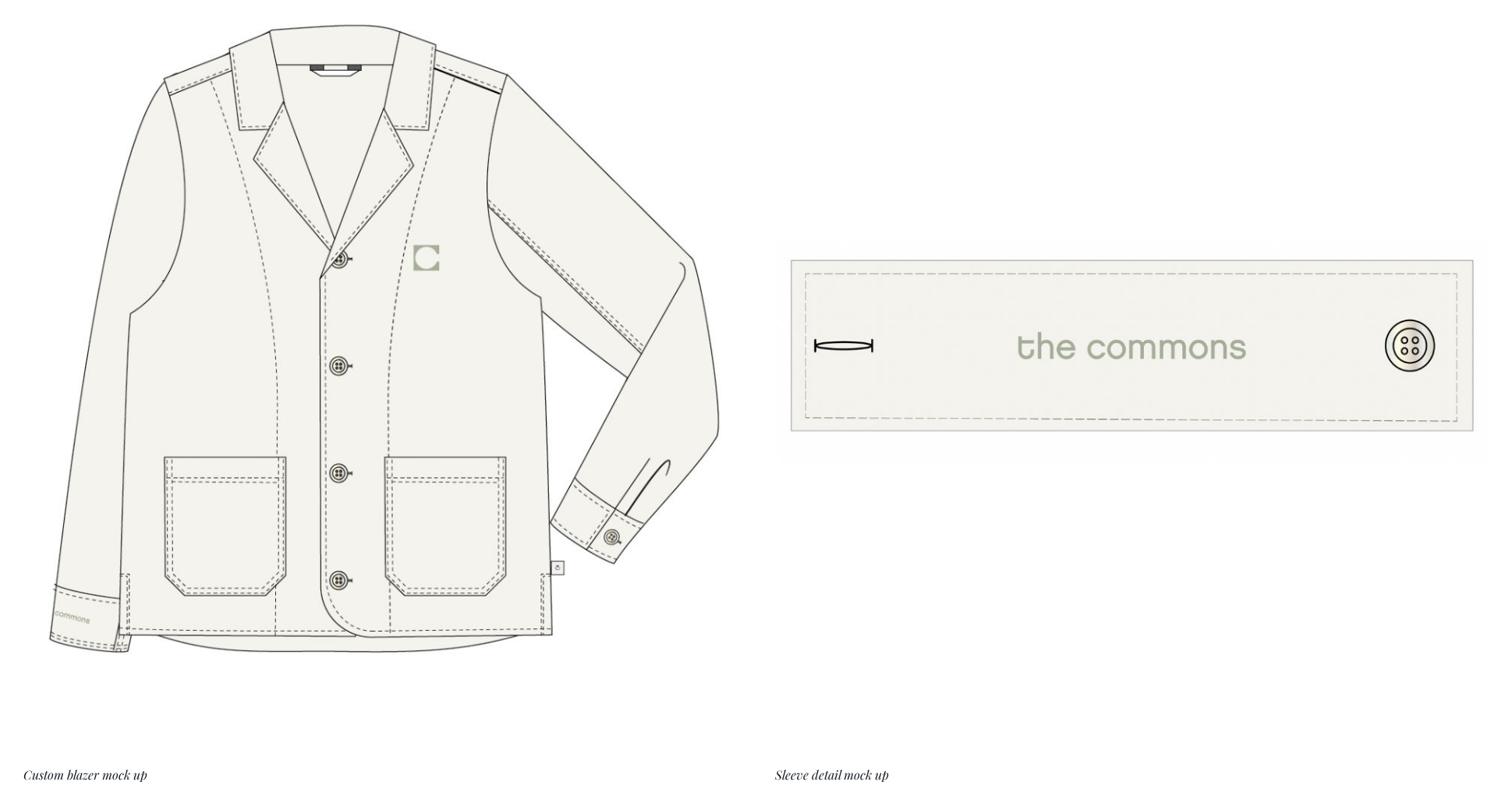
scroll to position [5050, 0]
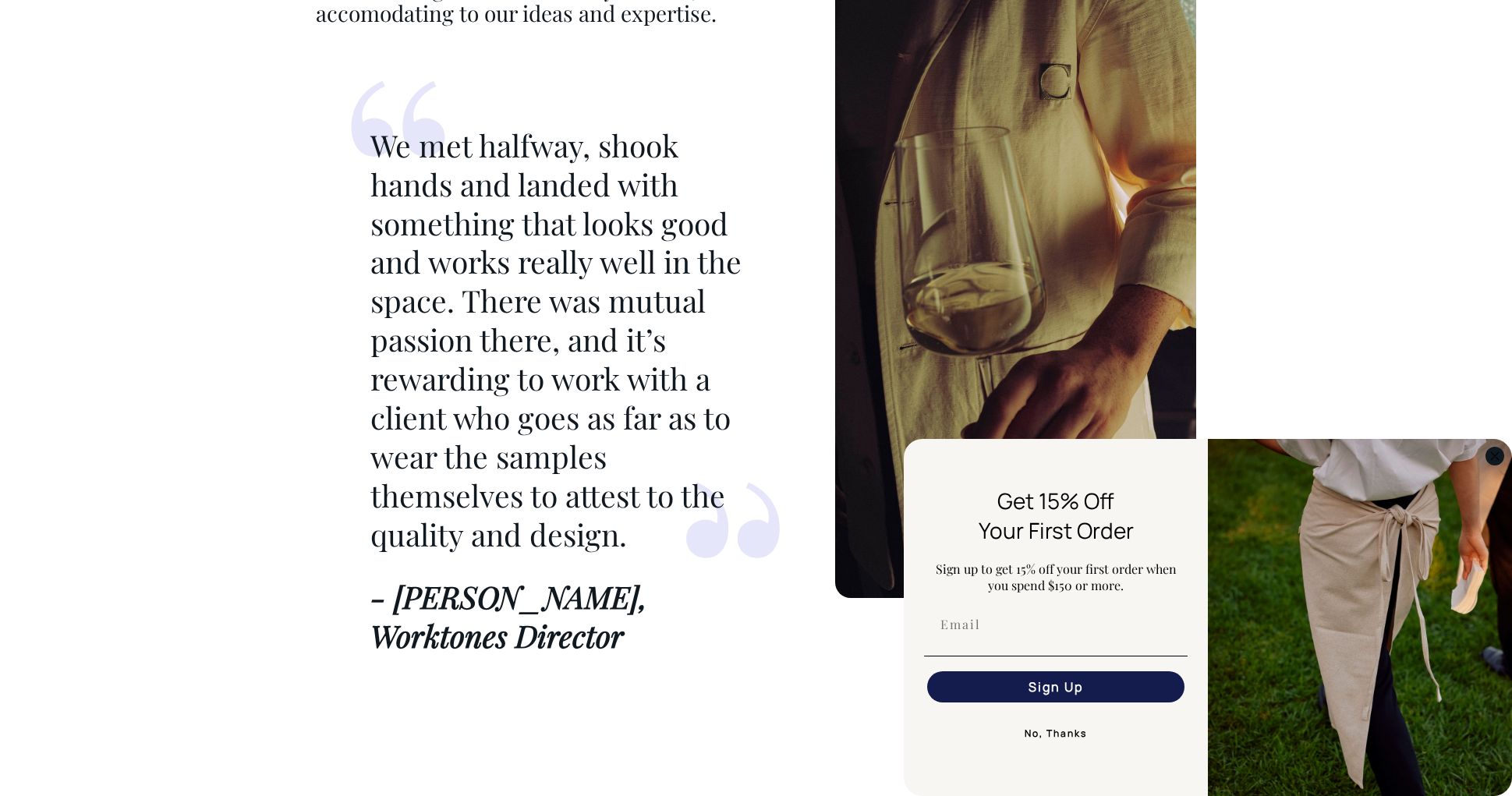
click at [1497, 459] on circle "Close dialog" at bounding box center [1496, 456] width 18 height 18
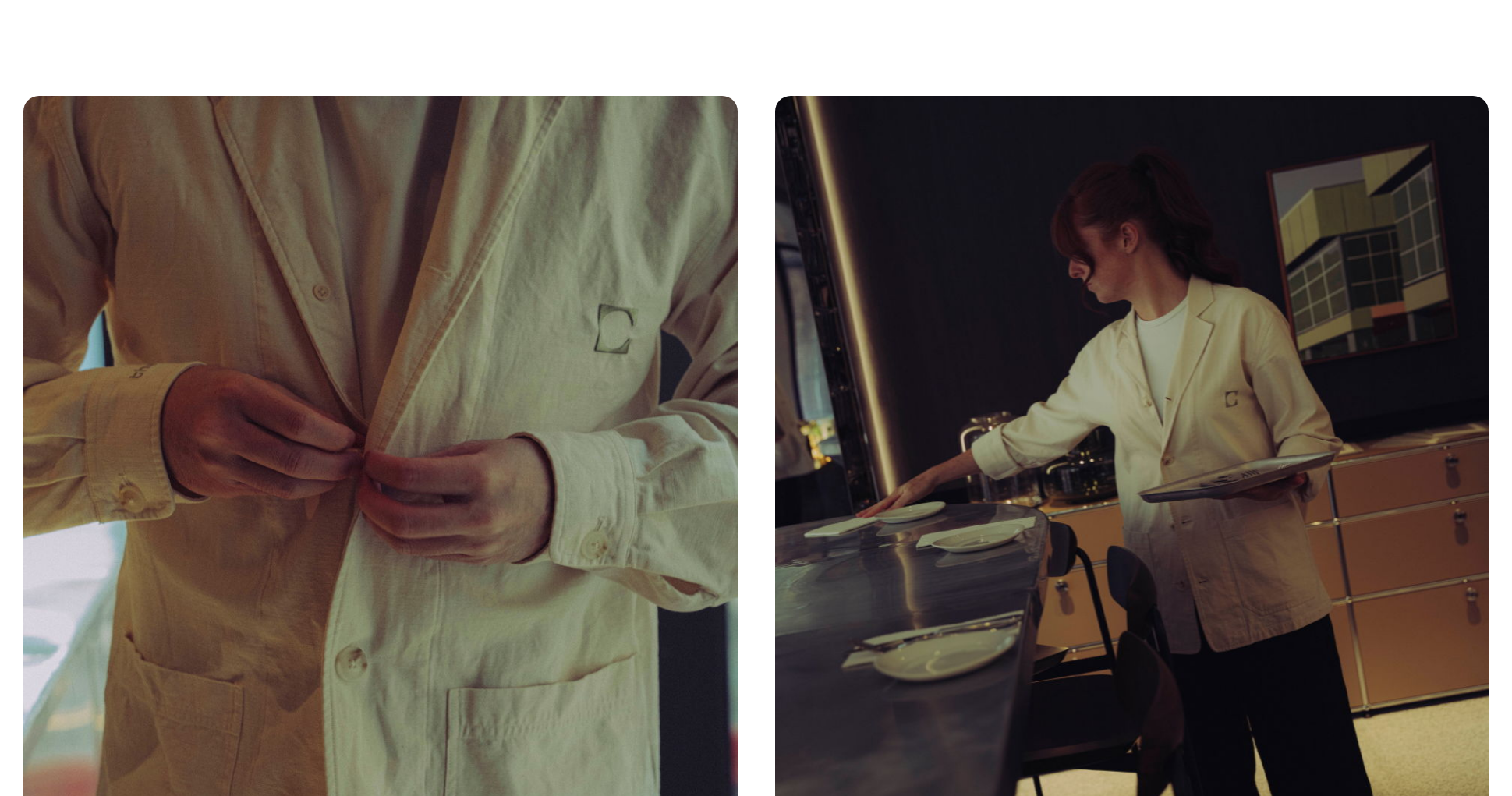
scroll to position [8399, 0]
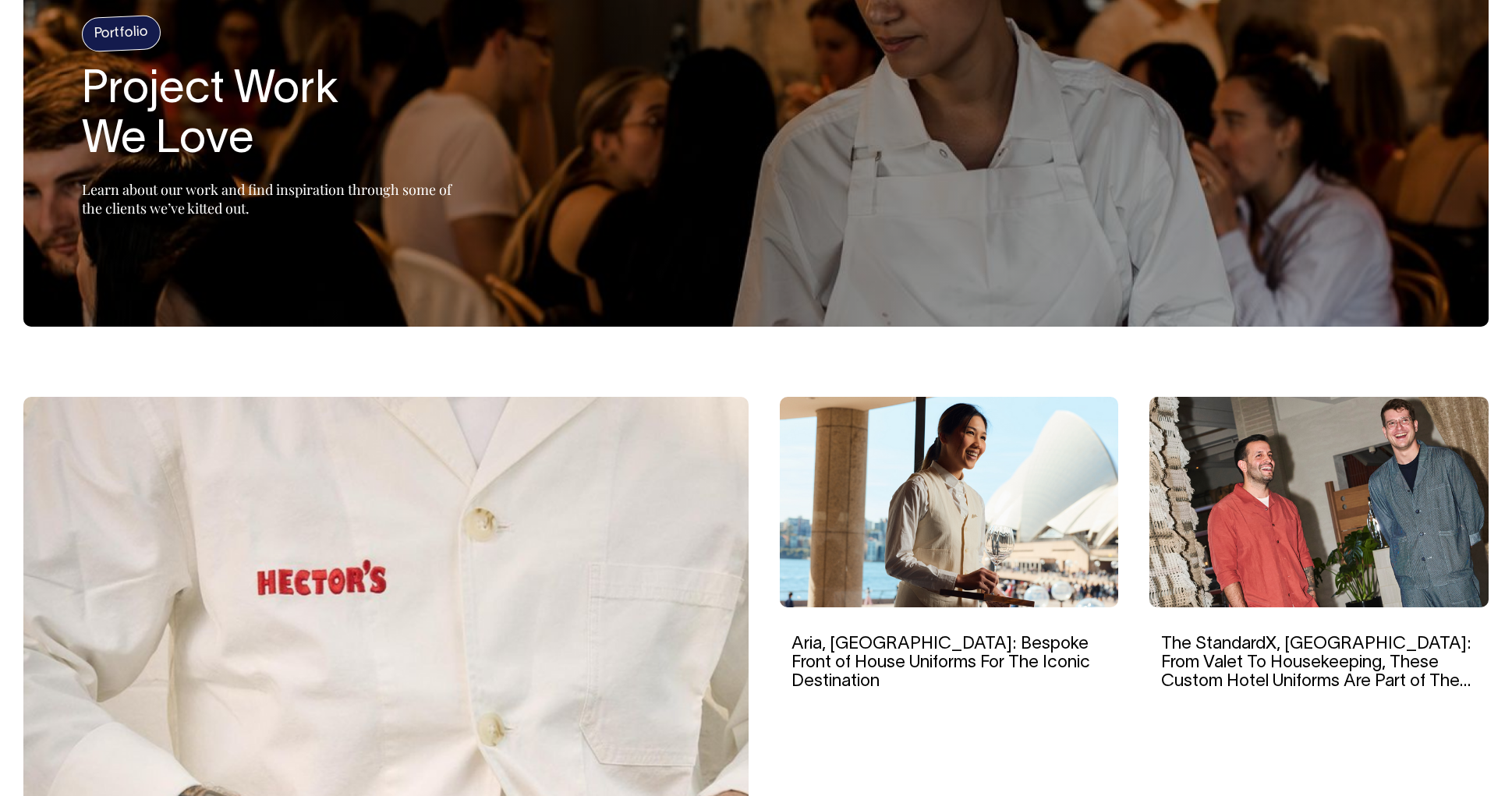
scroll to position [173, 0]
click at [1276, 511] on img at bounding box center [1319, 502] width 340 height 211
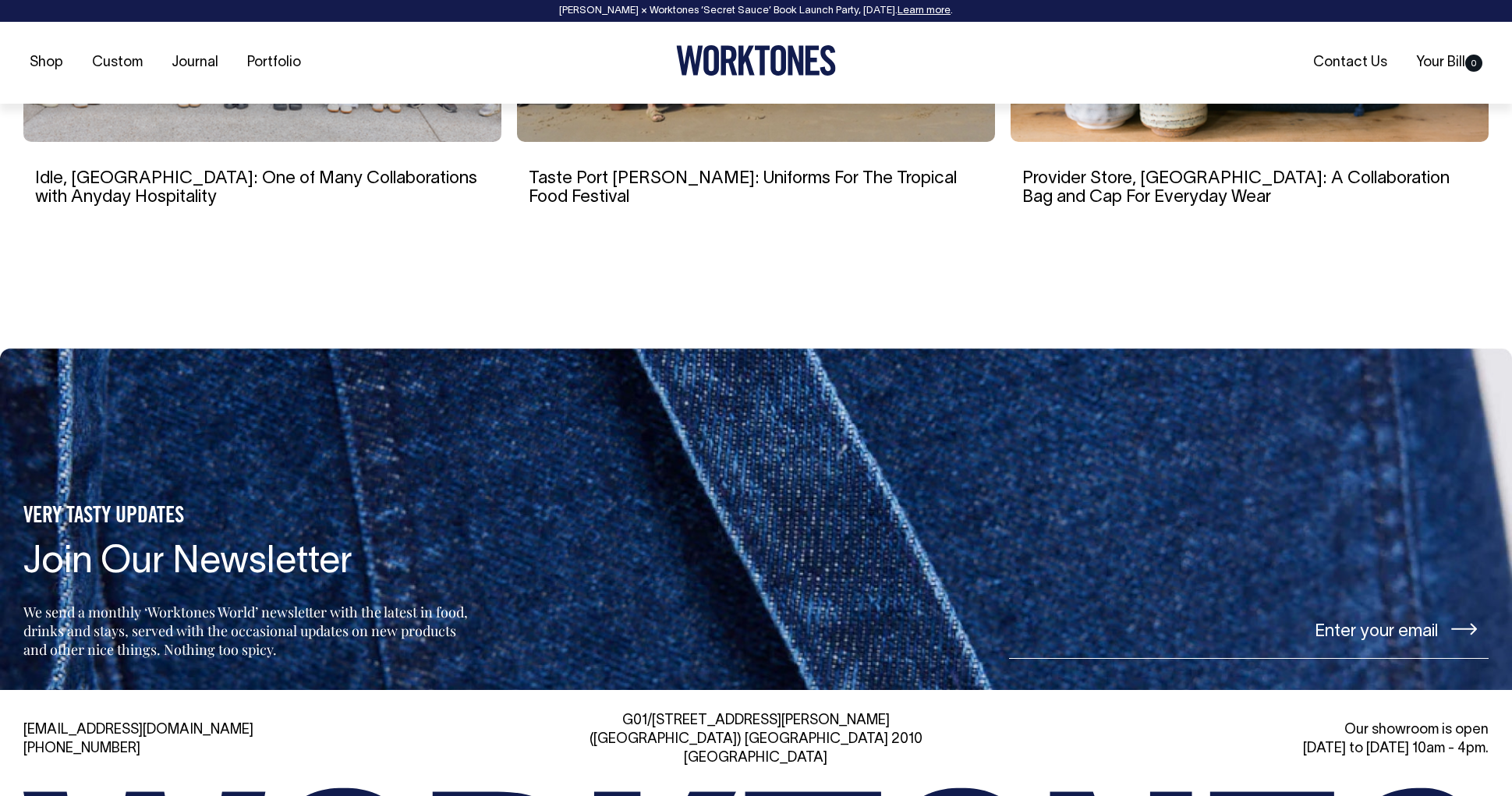
scroll to position [6641, 0]
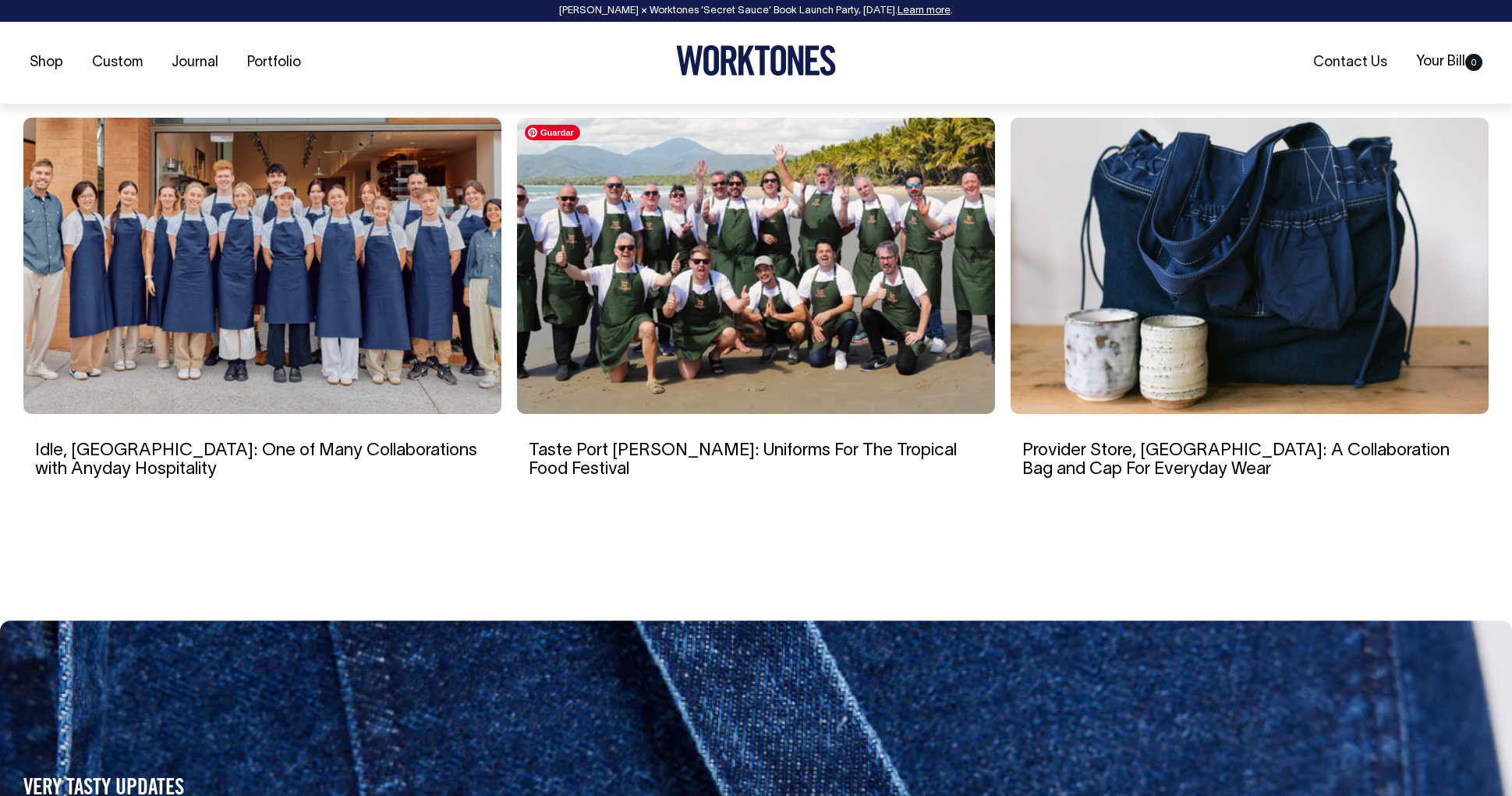
scroll to position [11063, 0]
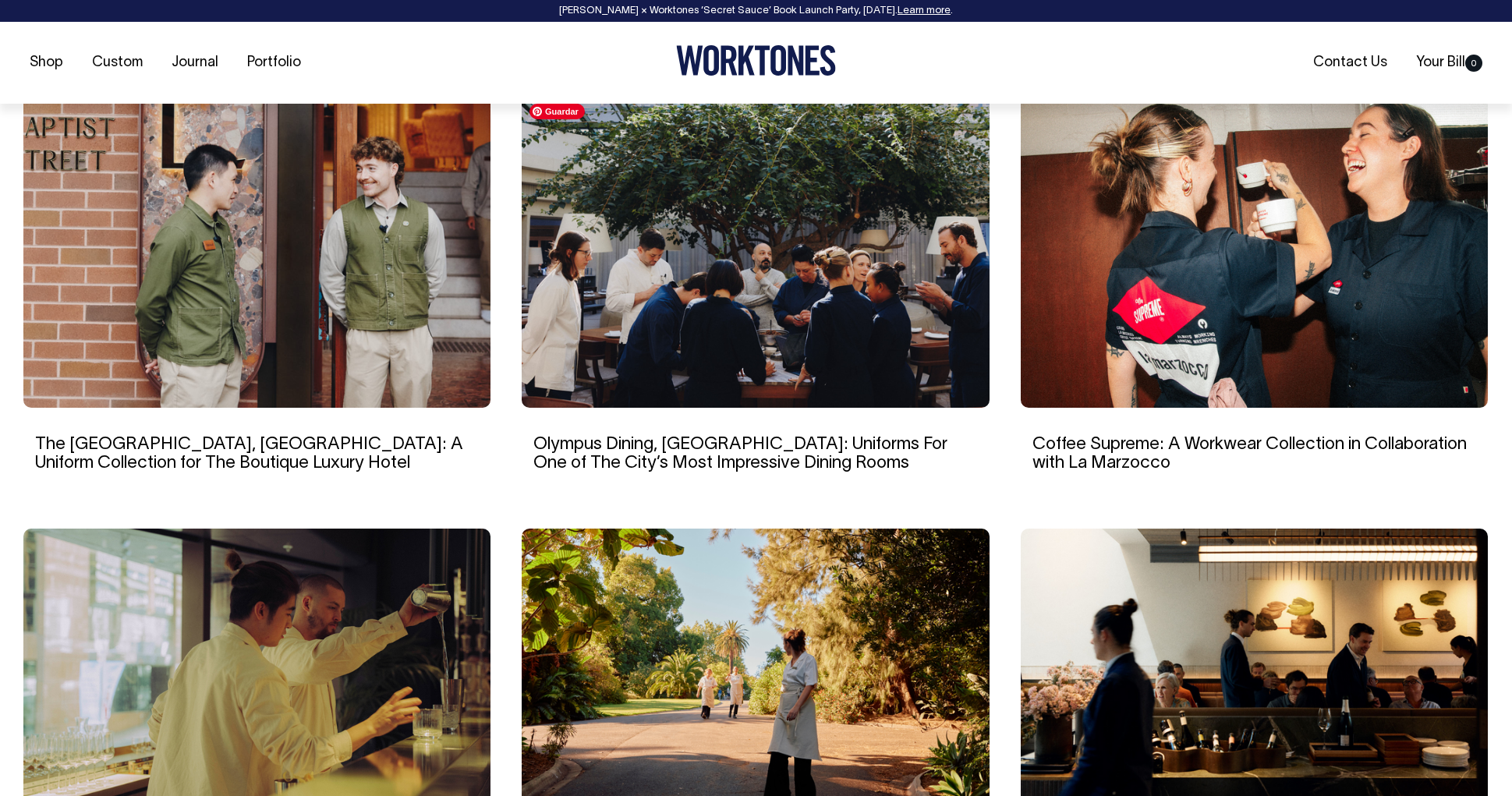
scroll to position [1020, 0]
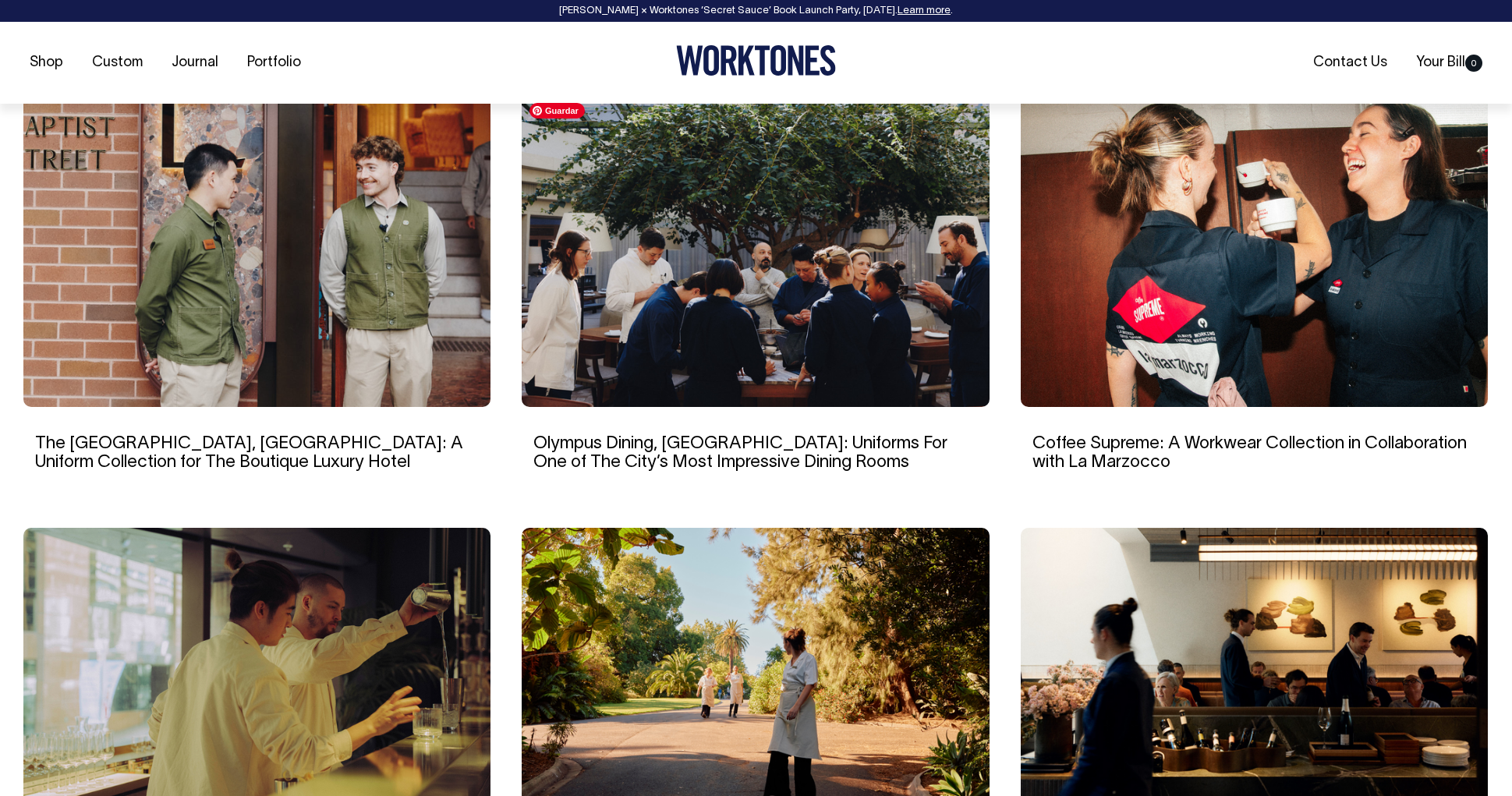
click at [863, 321] on img at bounding box center [755, 251] width 467 height 311
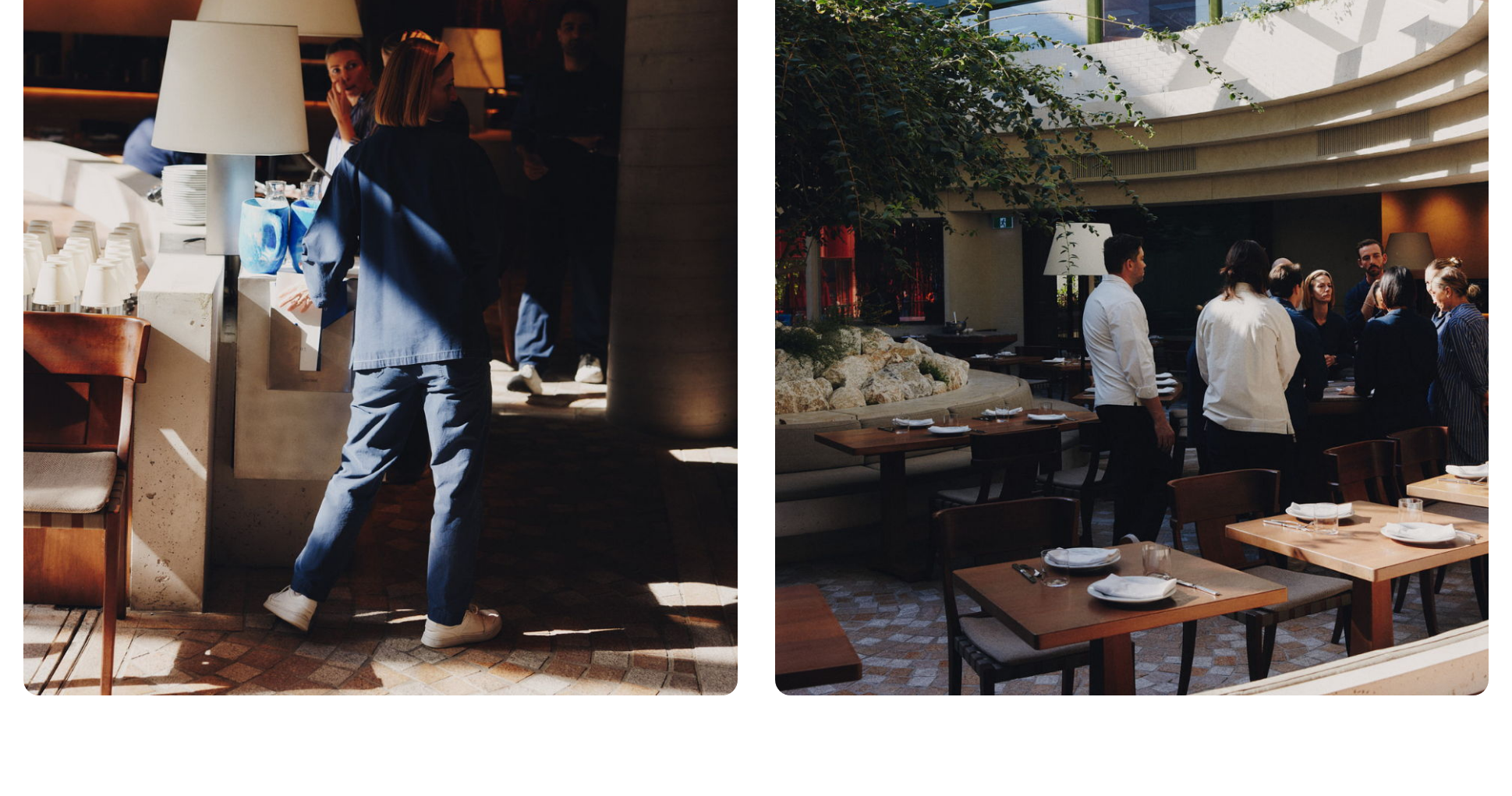
scroll to position [5964, 0]
